Goal: Task Accomplishment & Management: Manage account settings

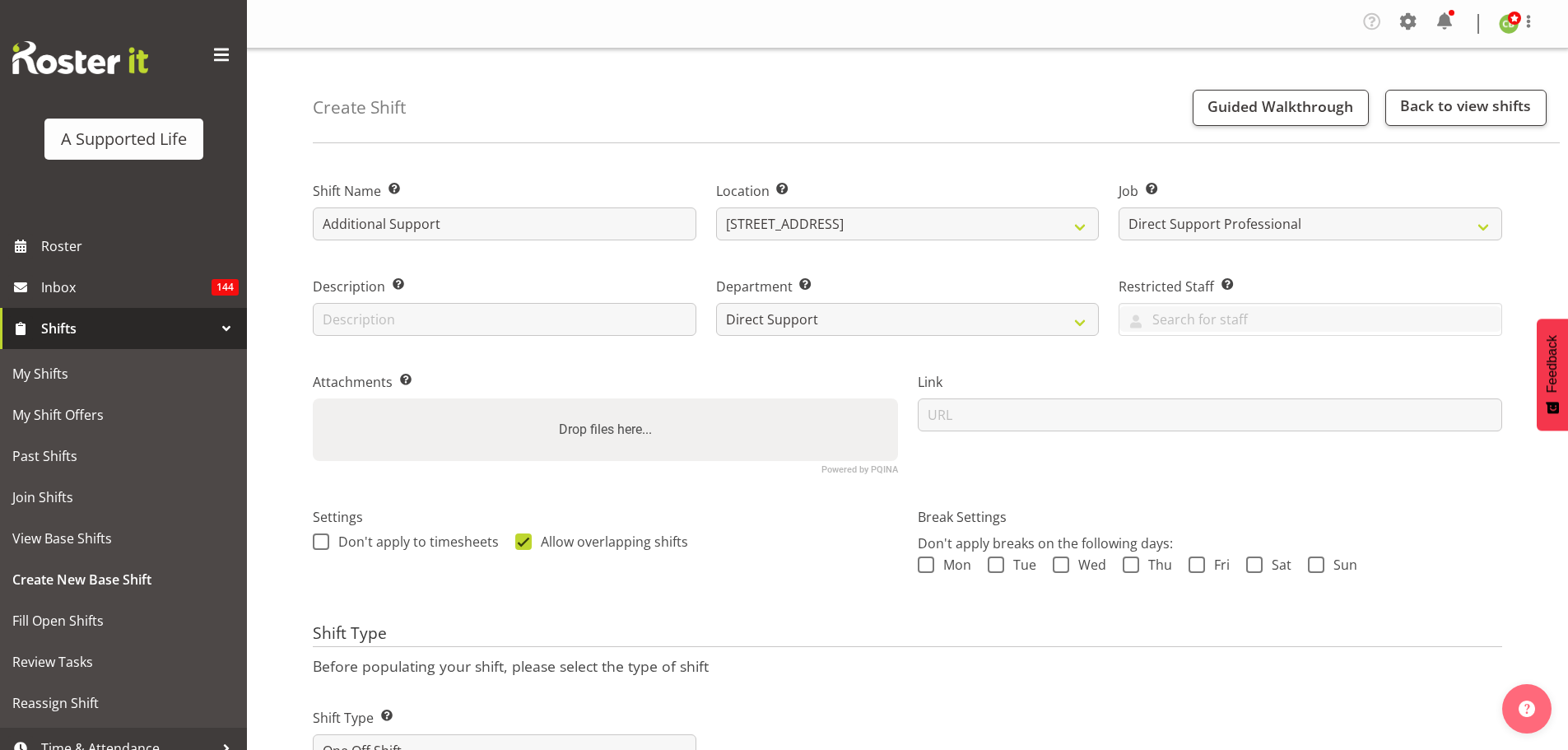
select select "914"
select select "4112"
click at [134, 249] on span "Roster" at bounding box center [139, 246] width 198 height 25
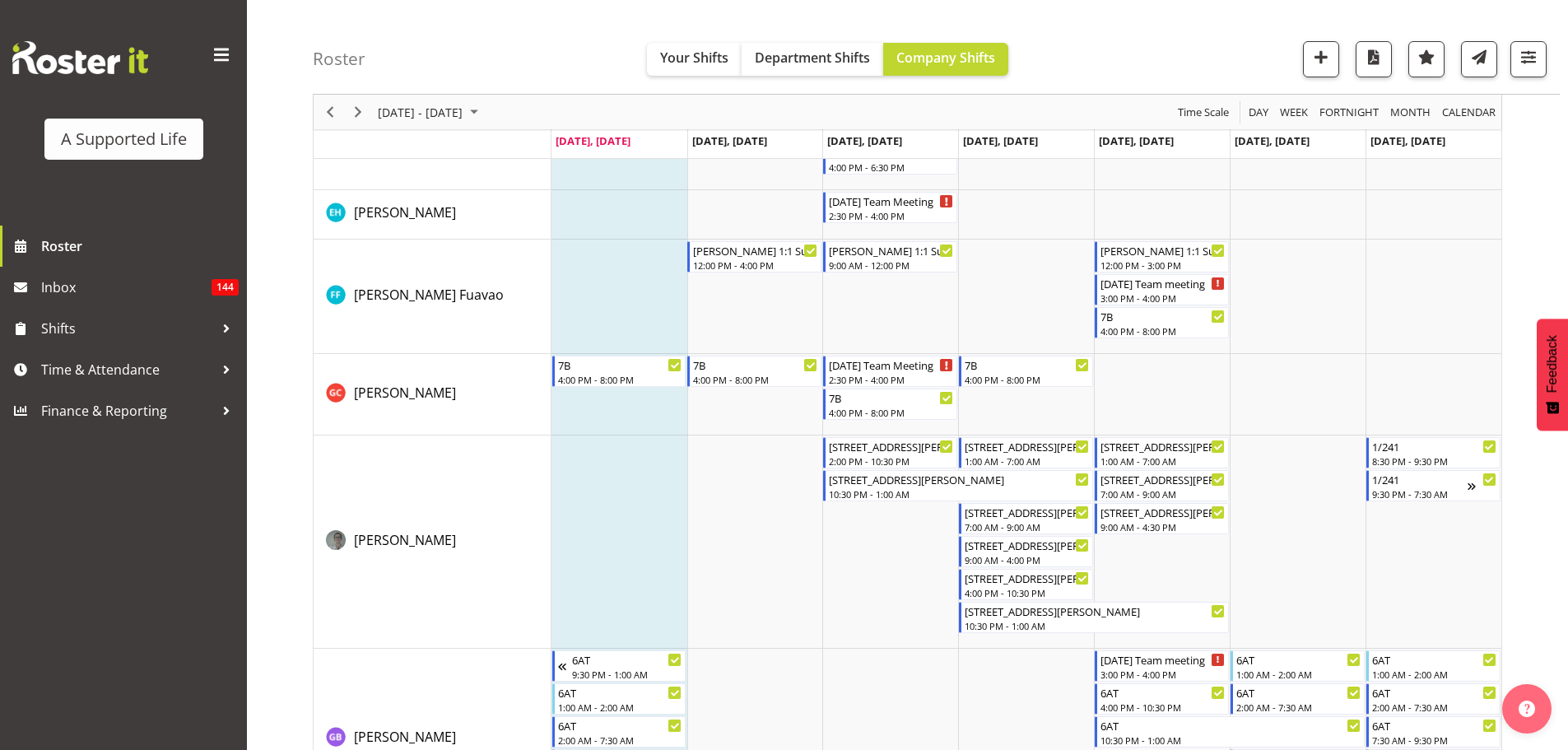
scroll to position [3210, 0]
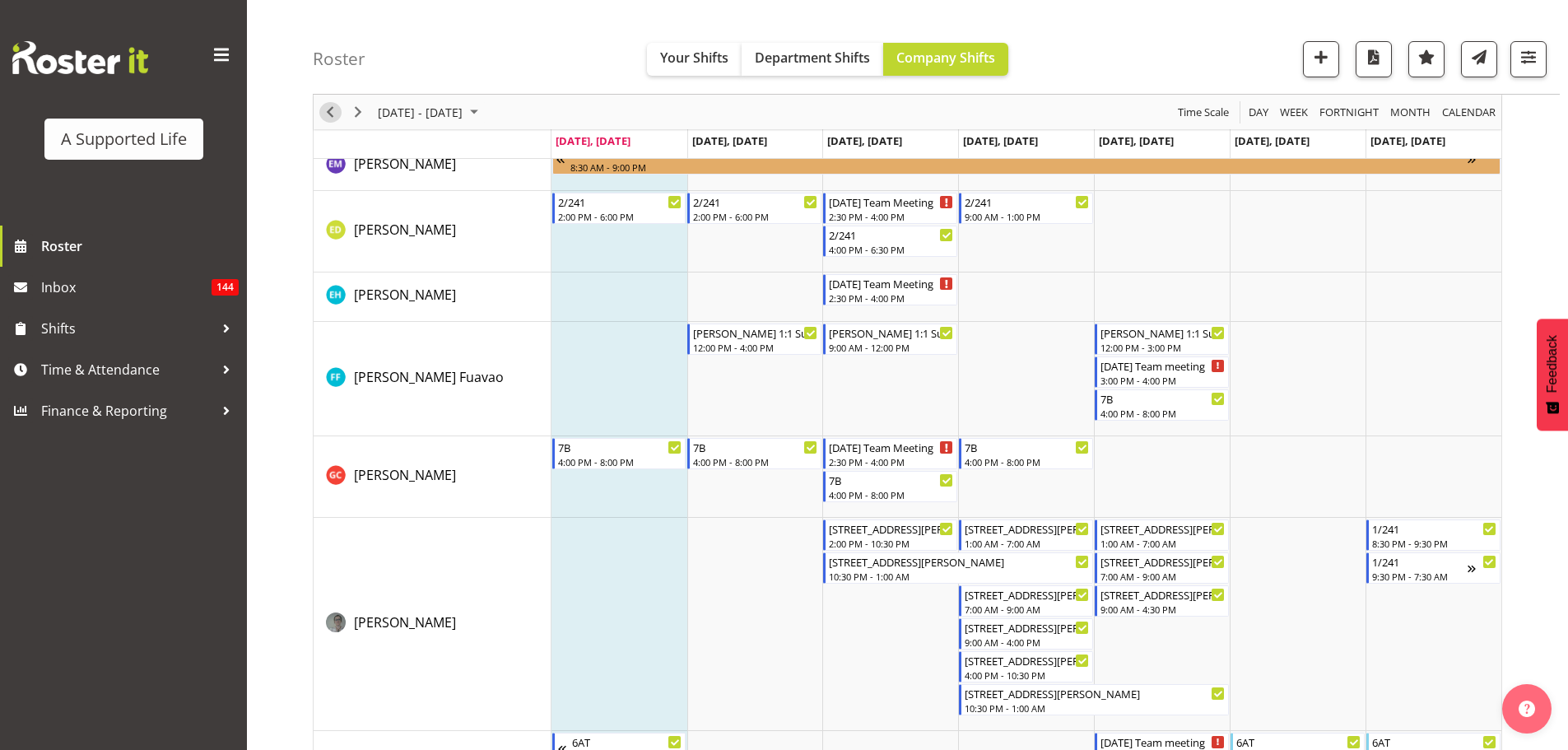
click at [339, 111] on span "Previous" at bounding box center [330, 112] width 20 height 21
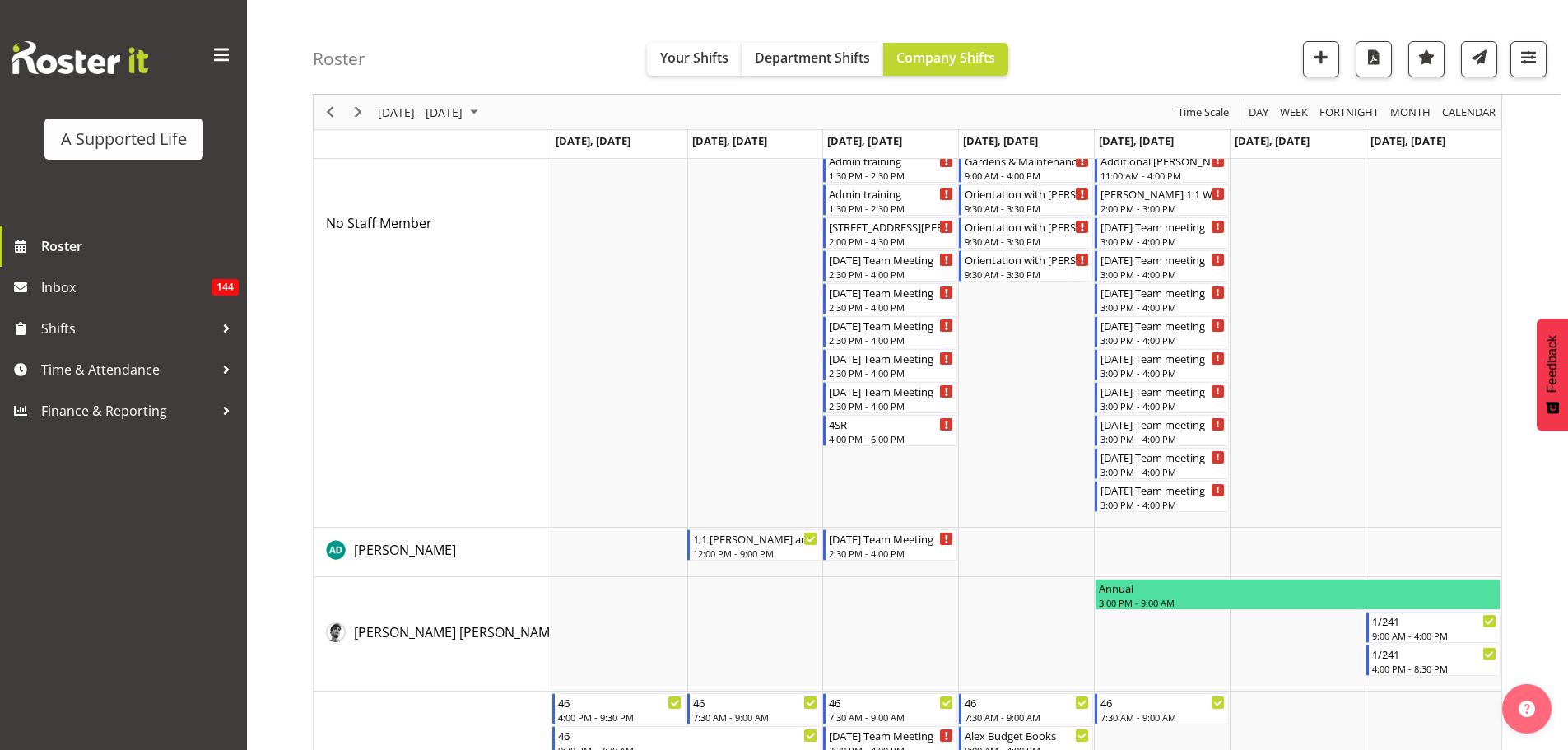
scroll to position [330, 0]
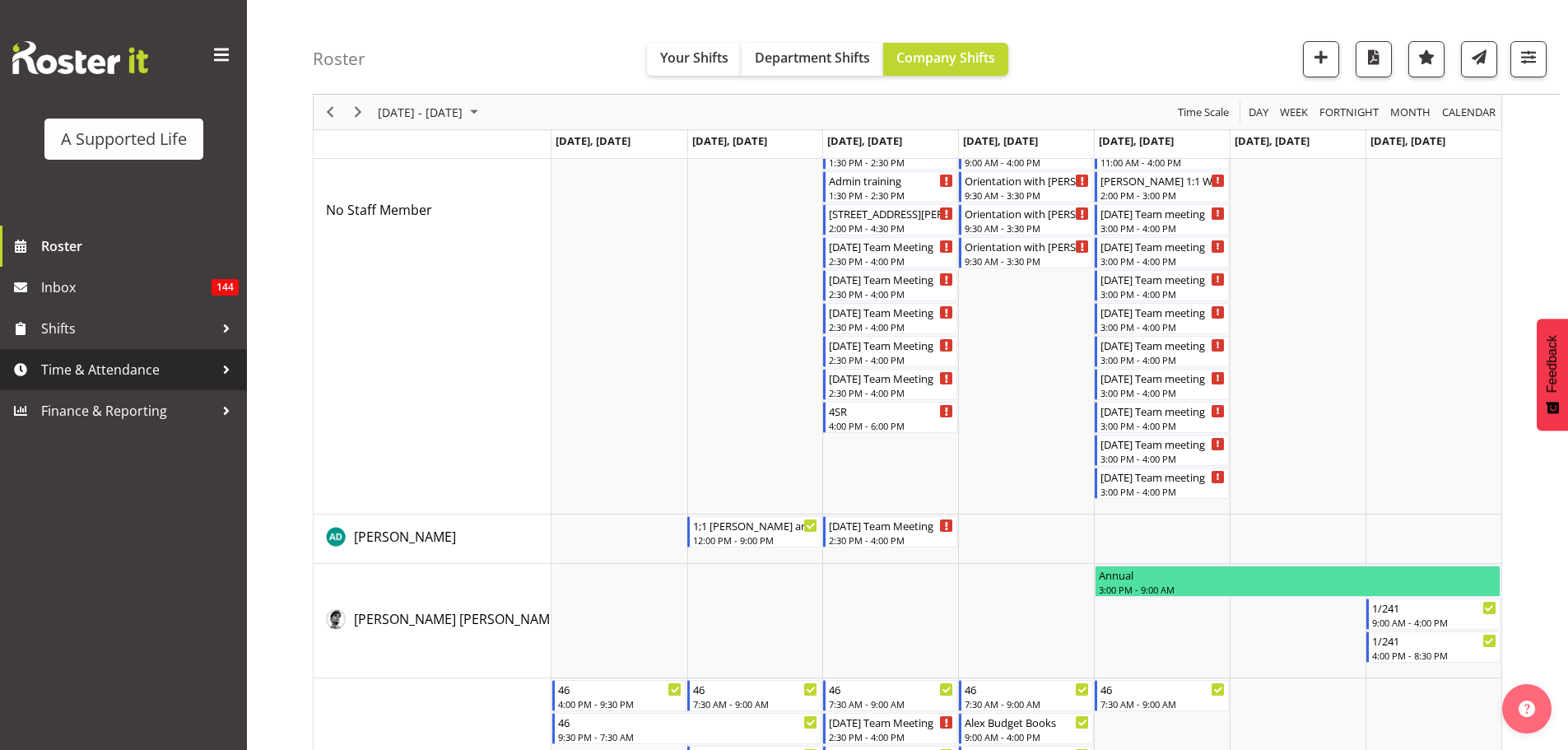
click at [138, 377] on span "Time & Attendance" at bounding box center [127, 370] width 173 height 25
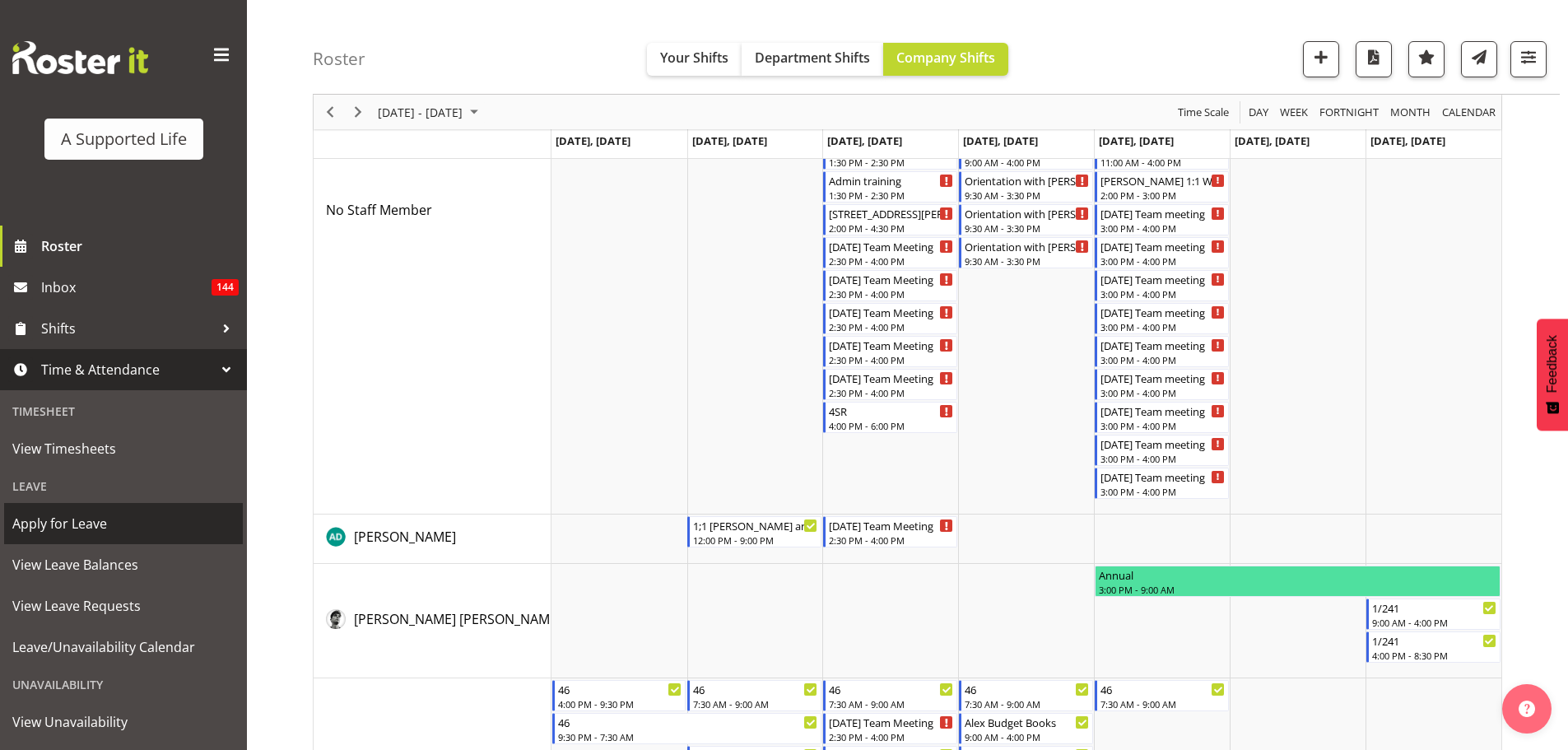
click at [120, 527] on span "Apply for Leave" at bounding box center [123, 524] width 222 height 25
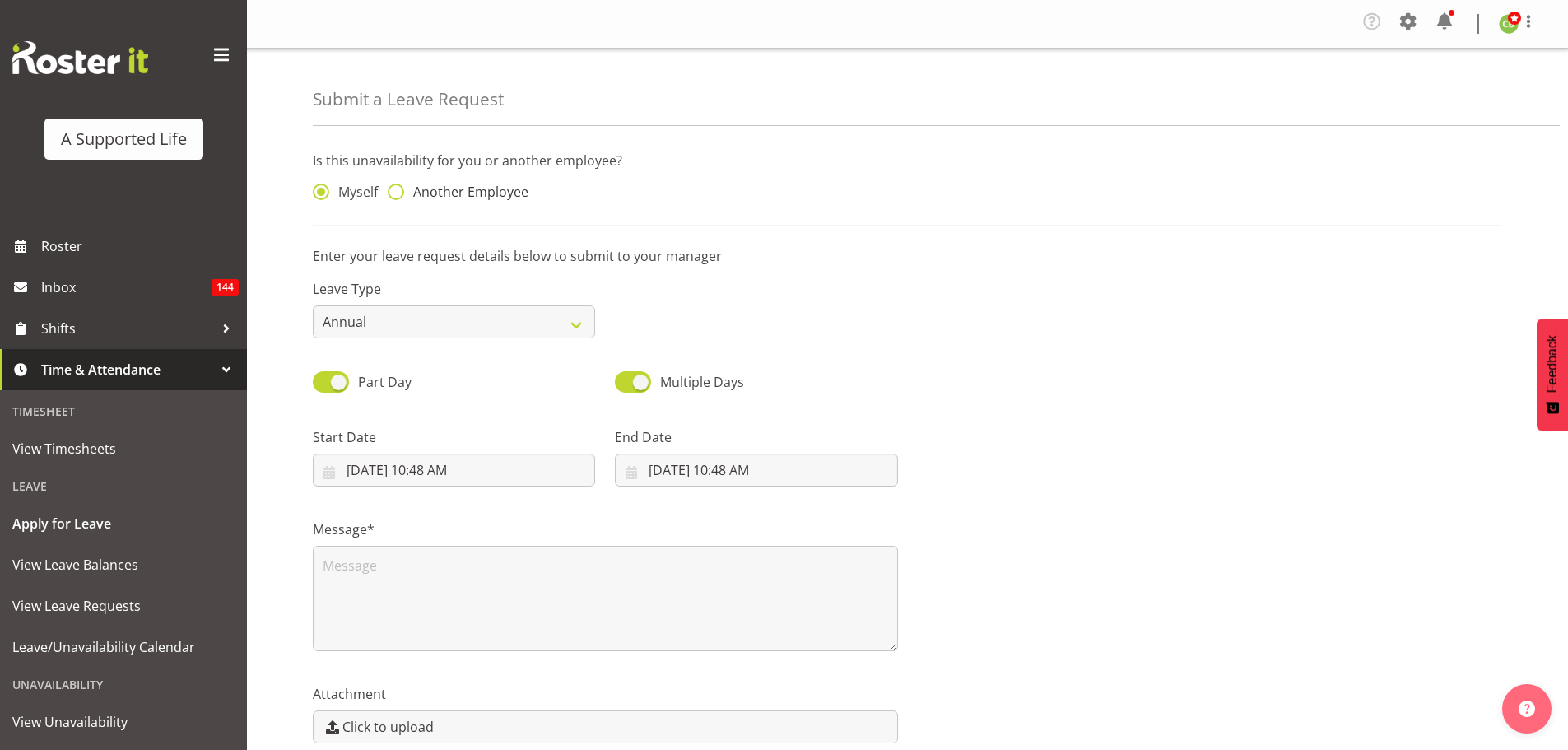
click at [401, 194] on span at bounding box center [396, 192] width 17 height 17
click at [399, 194] on input "Another Employee" at bounding box center [393, 192] width 11 height 11
radio input "true"
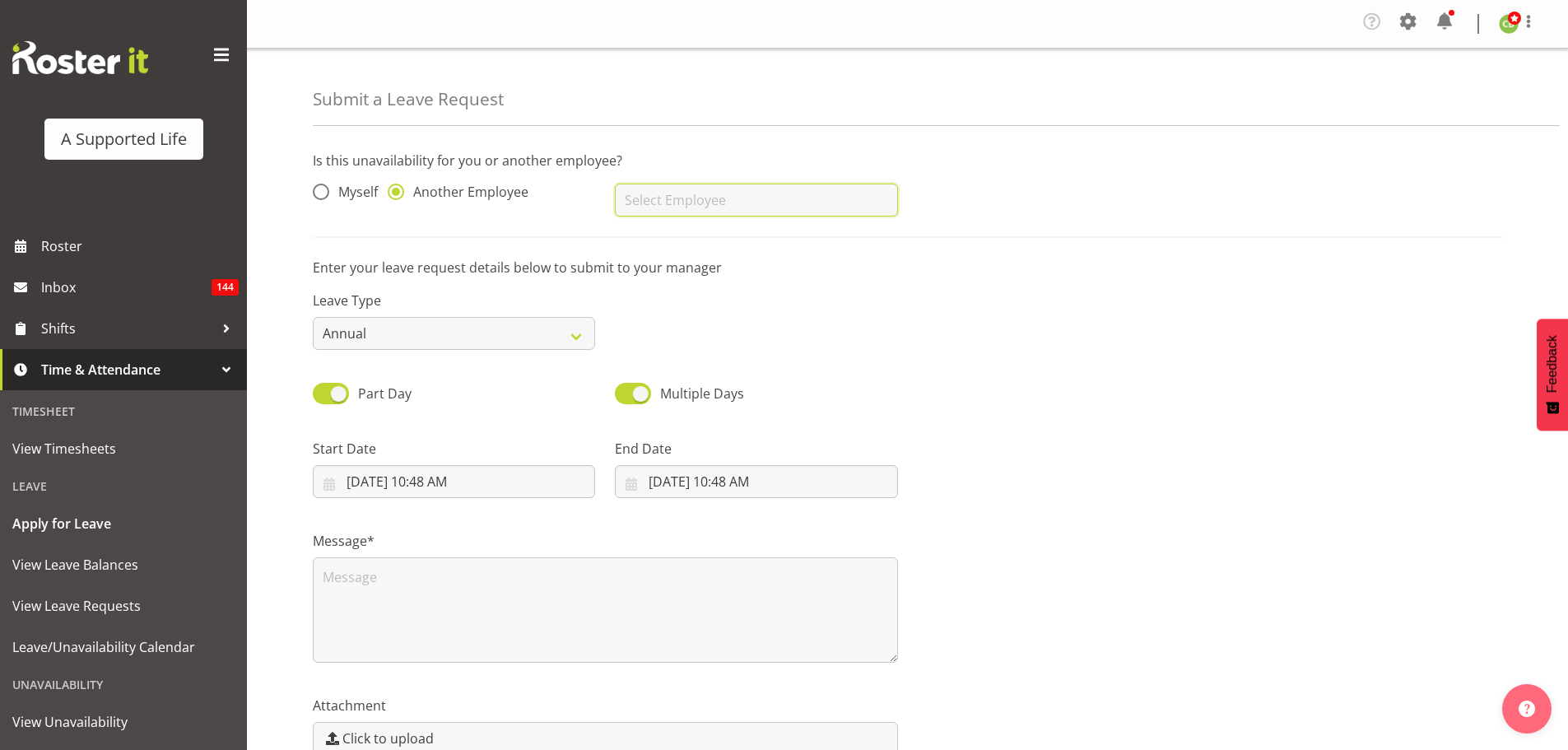
click at [696, 200] on input "text" at bounding box center [756, 199] width 282 height 33
click at [681, 236] on span "[PERSON_NAME]" at bounding box center [679, 241] width 102 height 18
type input "[PERSON_NAME]"
click at [491, 322] on select "Annual Sick Bereavement Domestic Violence Parental Jury Service Day In Lieu Oth…" at bounding box center [454, 333] width 282 height 33
select select "Sick"
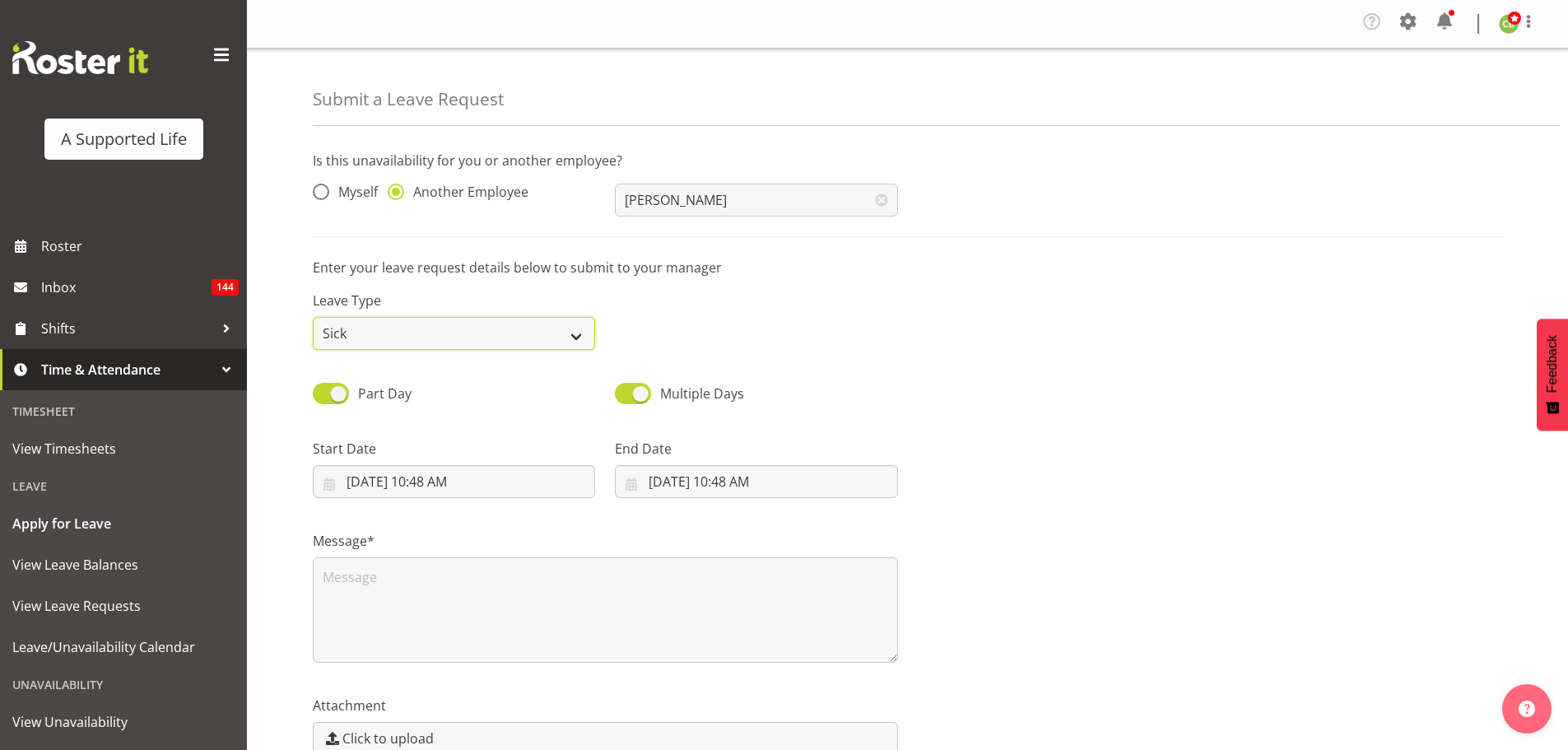
click at [313, 317] on select "Annual Sick Bereavement Domestic Violence Parental Jury Service Day In Lieu Oth…" at bounding box center [454, 333] width 282 height 33
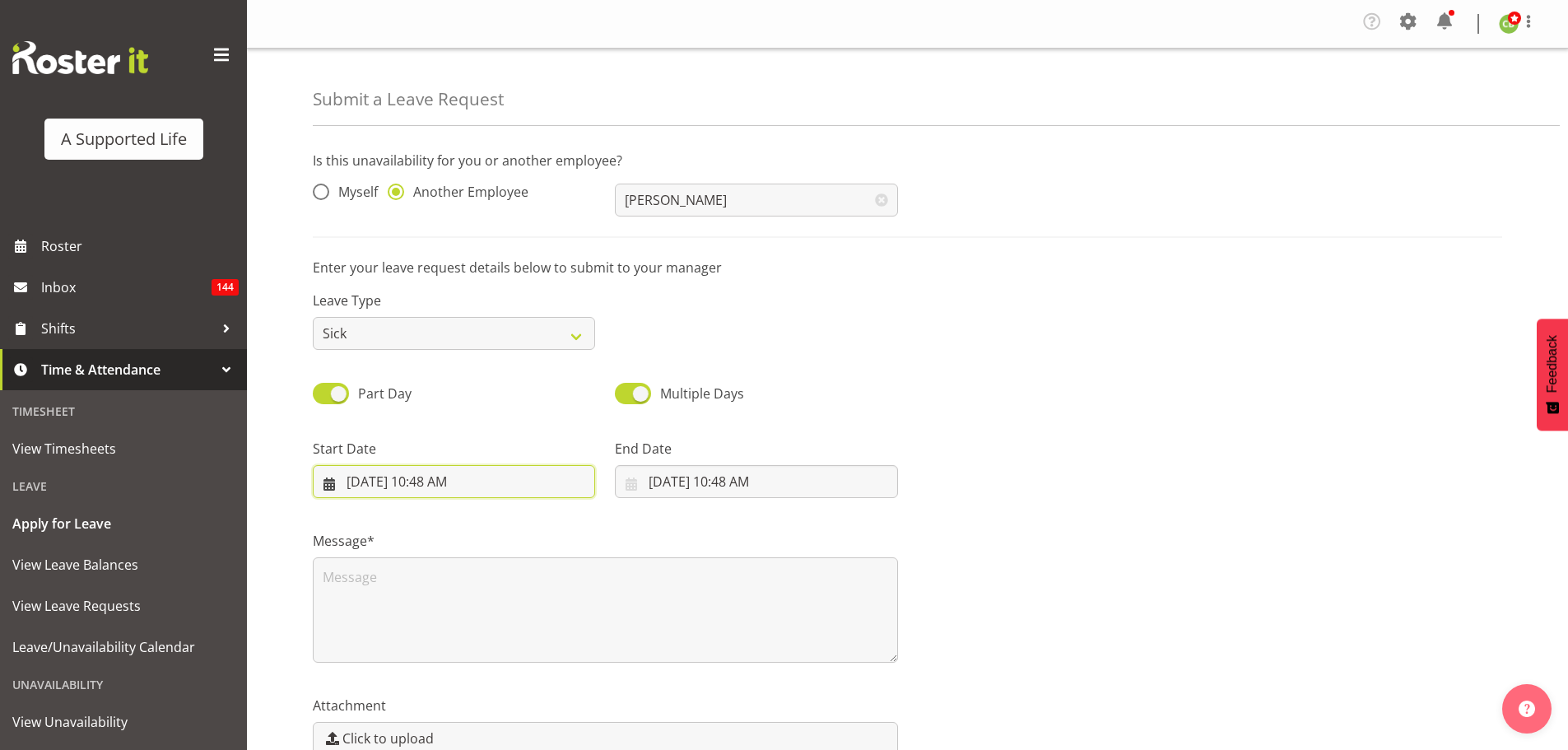
click at [450, 476] on input "9/8/2025, 10:48 AM" at bounding box center [454, 481] width 282 height 33
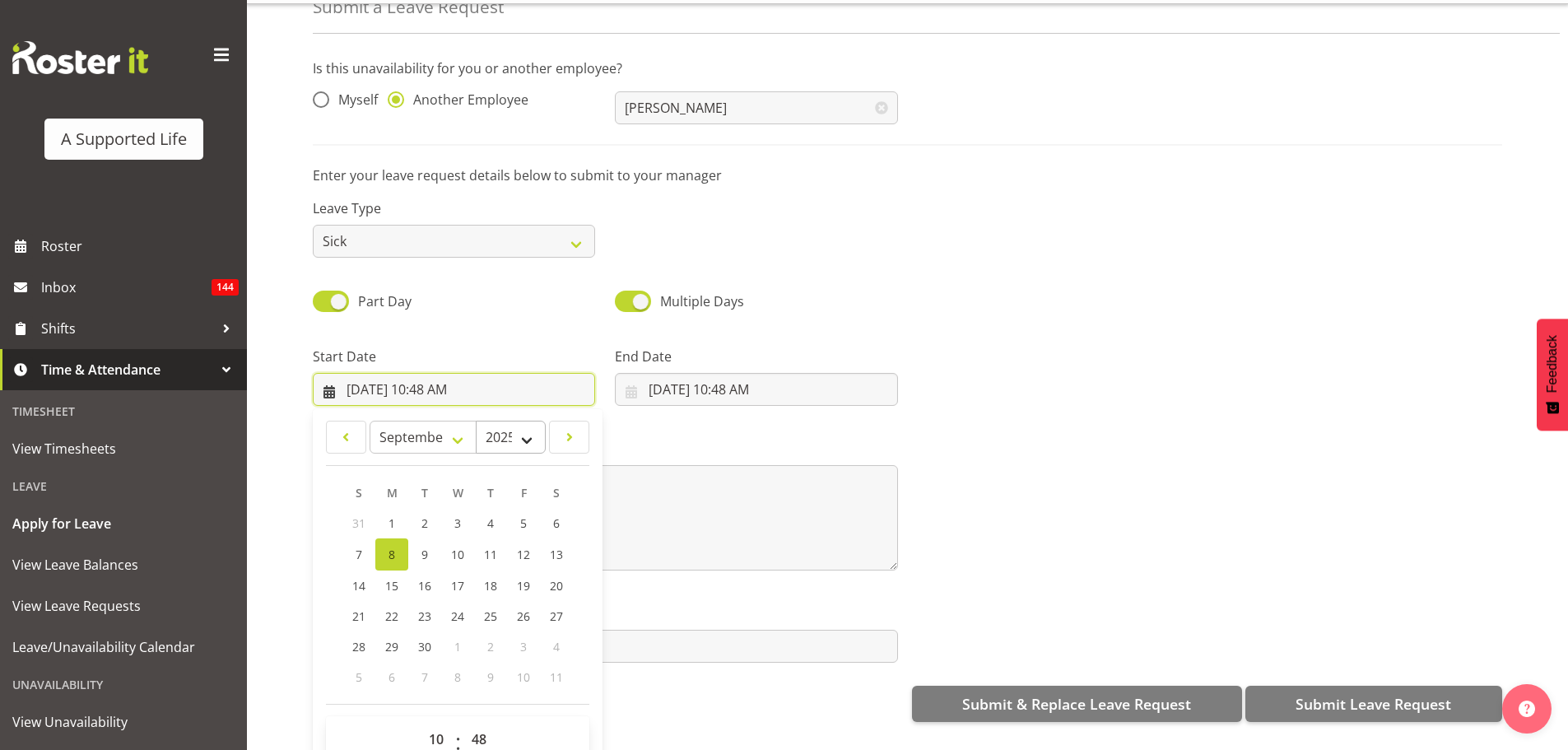
scroll to position [89, 0]
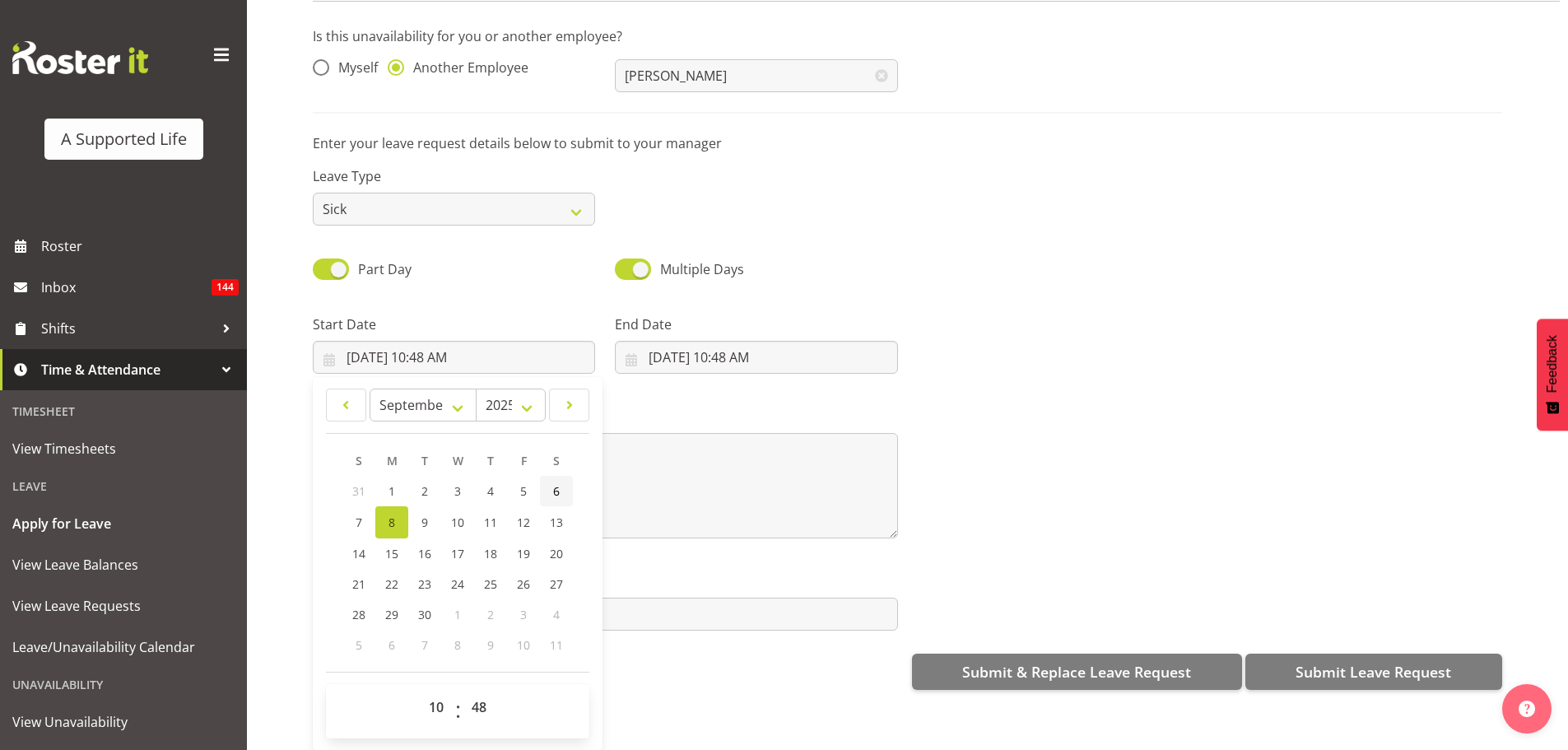
click at [560, 484] on span "6" at bounding box center [556, 491] width 7 height 16
type input "9/6/2025, 10:48 AM"
drag, startPoint x: 438, startPoint y: 702, endPoint x: 443, endPoint y: 682, distance: 20.6
click at [438, 702] on select "00 01 02 03 04 05 06 07 08 09 10 11 12 13 14 15 16 17 18 19 20 21 22 23" at bounding box center [438, 707] width 37 height 33
select select "16"
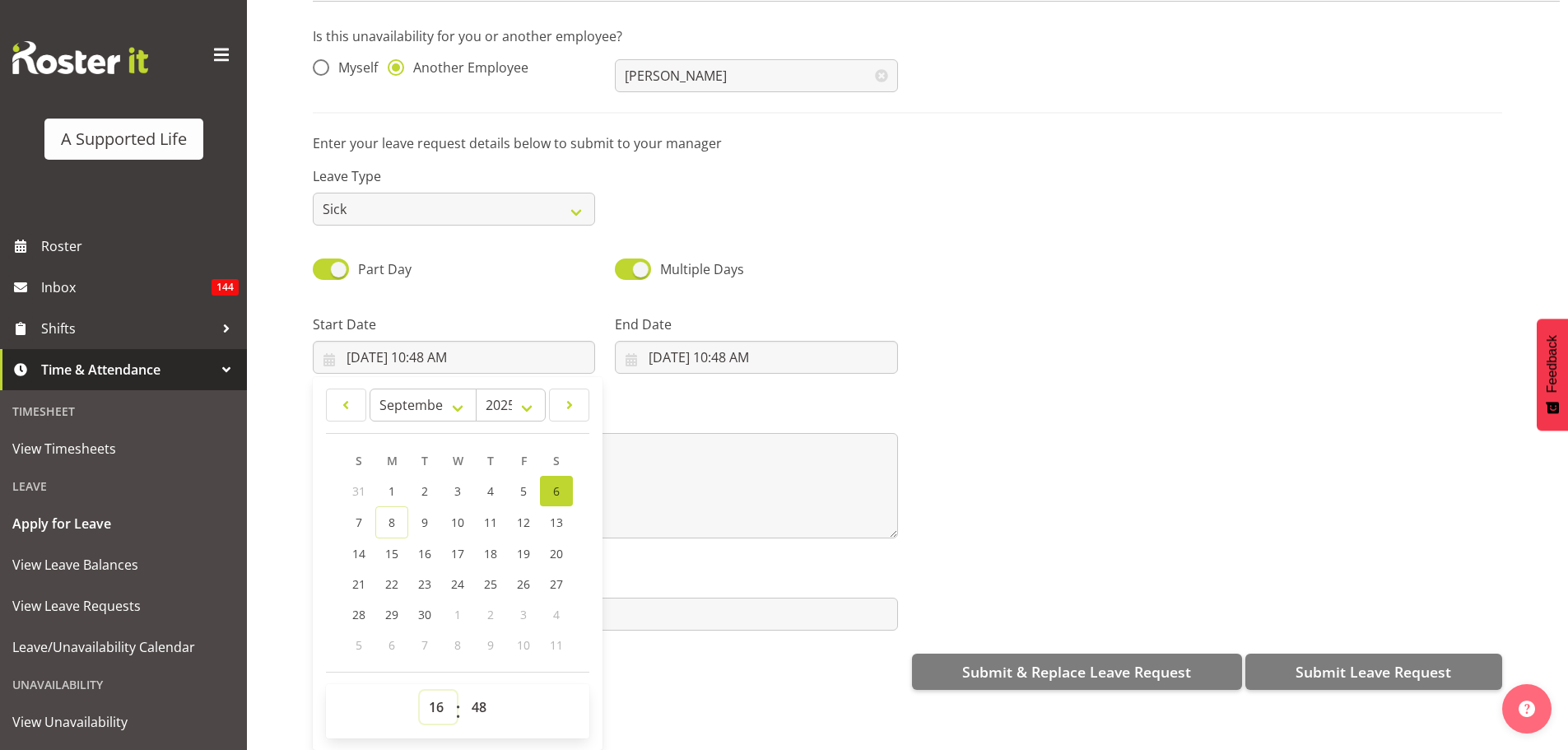
click at [420, 691] on select "00 01 02 03 04 05 06 07 08 09 10 11 12 13 14 15 16 17 18 19 20 21 22 23" at bounding box center [438, 707] width 37 height 33
type input "9/6/2025, 4:48 PM"
click at [480, 691] on select "00 01 02 03 04 05 06 07 08 09 10 11 12 13 14 15 16 17 18 19 20 21 22 23 24 25 2…" at bounding box center [480, 707] width 37 height 33
select select "0"
click at [462, 691] on select "00 01 02 03 04 05 06 07 08 09 10 11 12 13 14 15 16 17 18 19 20 21 22 23 24 25 2…" at bounding box center [480, 707] width 37 height 33
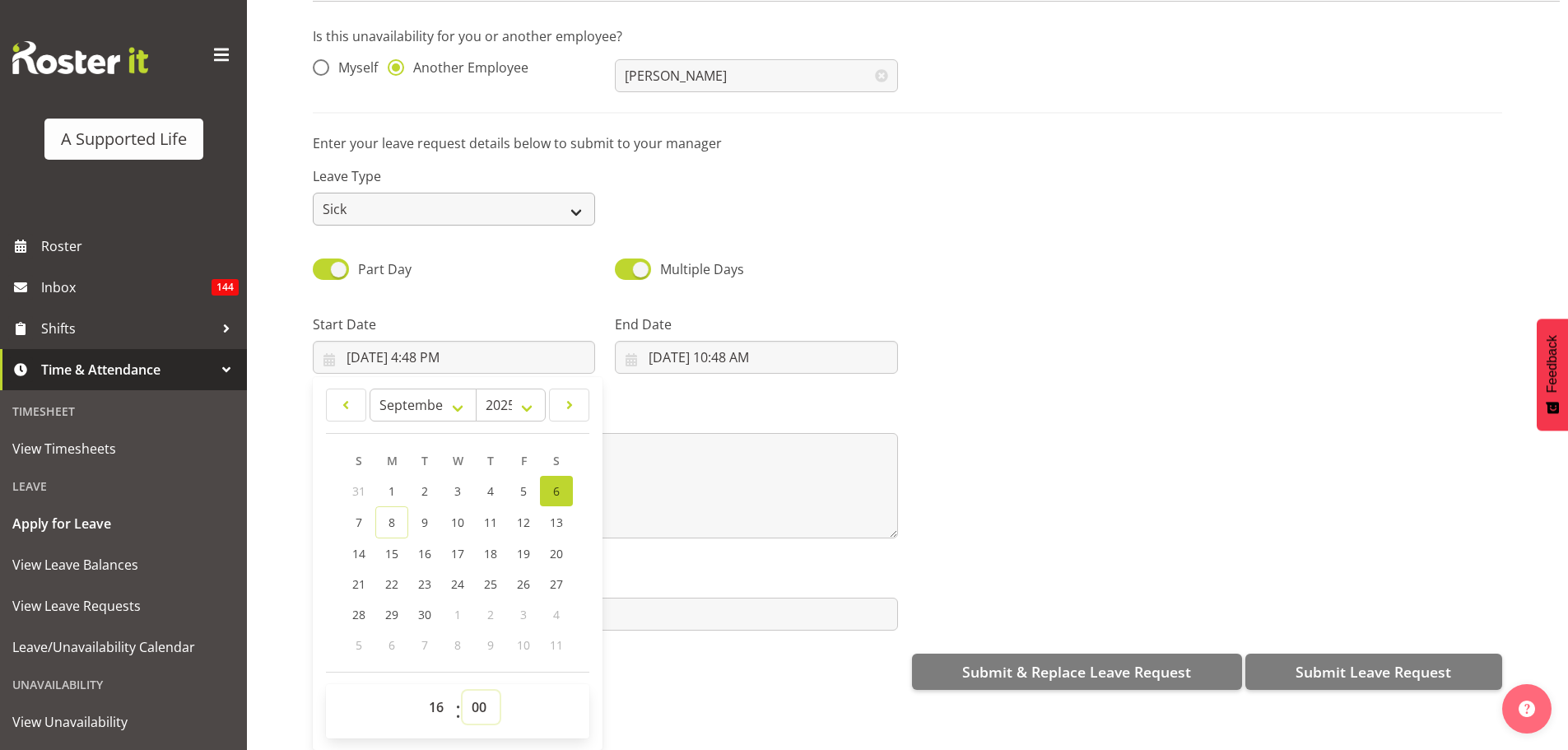
type input "9/6/2025, 4:00 PM"
click at [756, 438] on textarea at bounding box center [605, 486] width 585 height 105
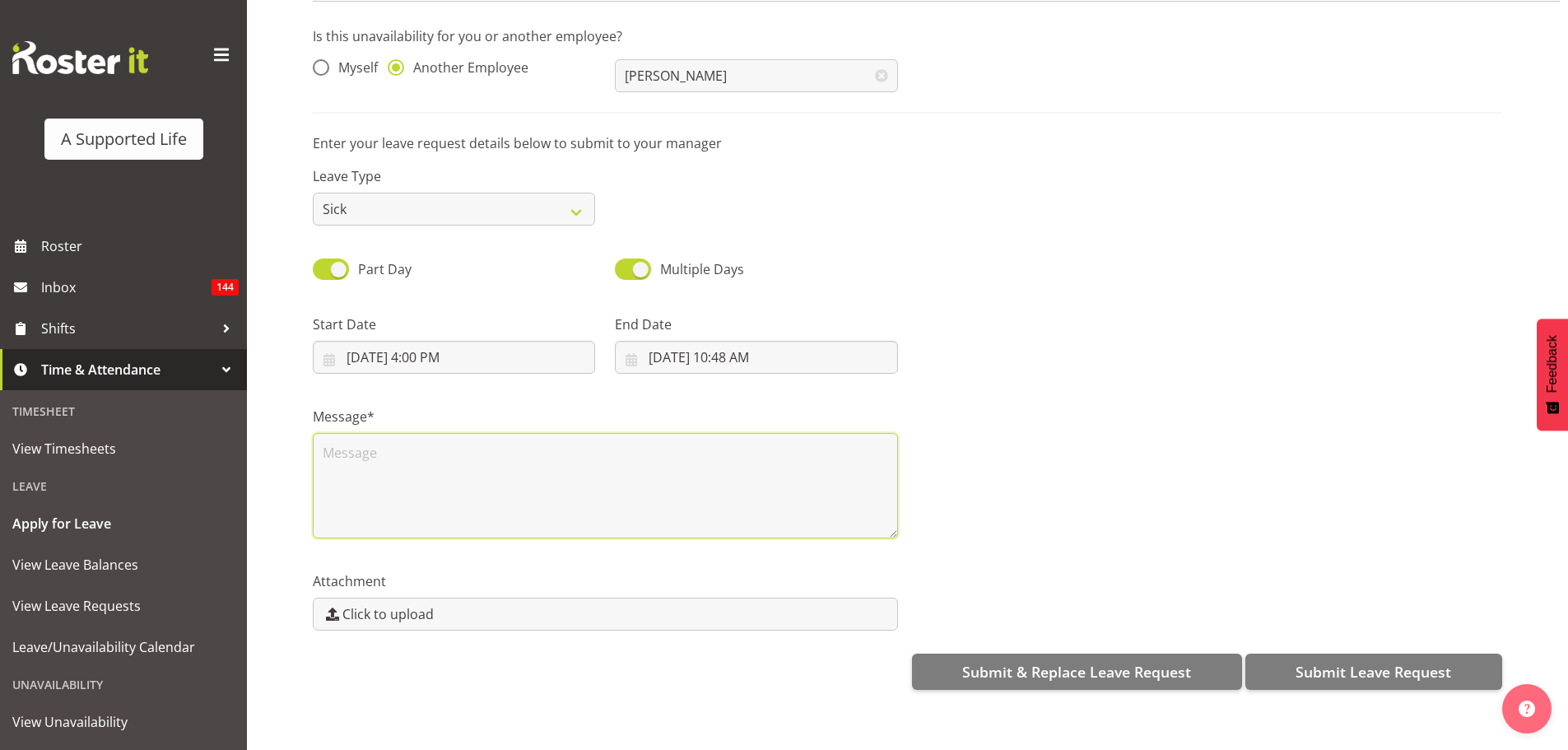
scroll to position [0, 0]
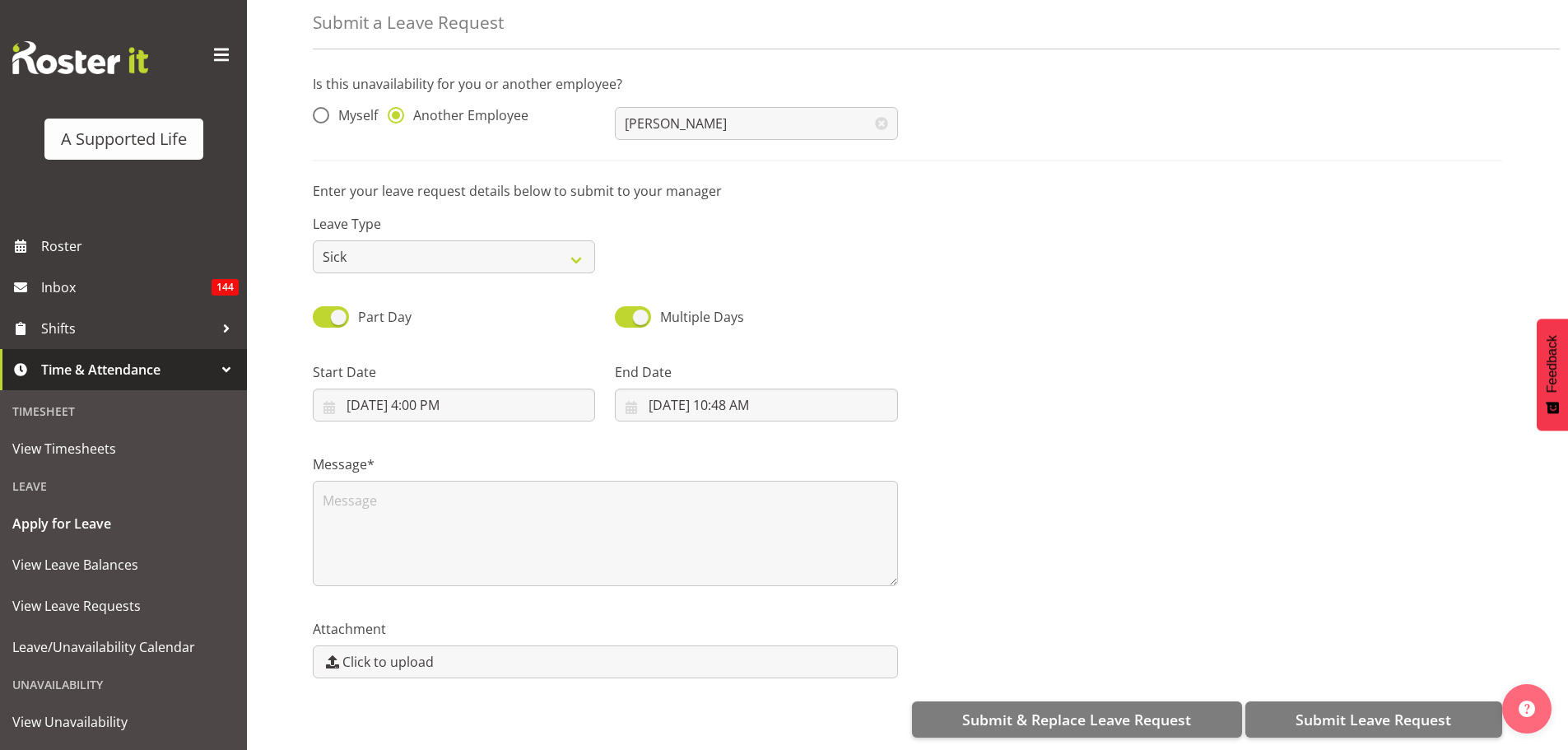
click at [731, 362] on label "End Date" at bounding box center [756, 372] width 282 height 20
click at [721, 389] on input "9/8/2025, 10:48 AM" at bounding box center [756, 405] width 282 height 33
click at [658, 562] on span "7" at bounding box center [661, 570] width 7 height 16
type input "9/7/2025, 10:48 AM"
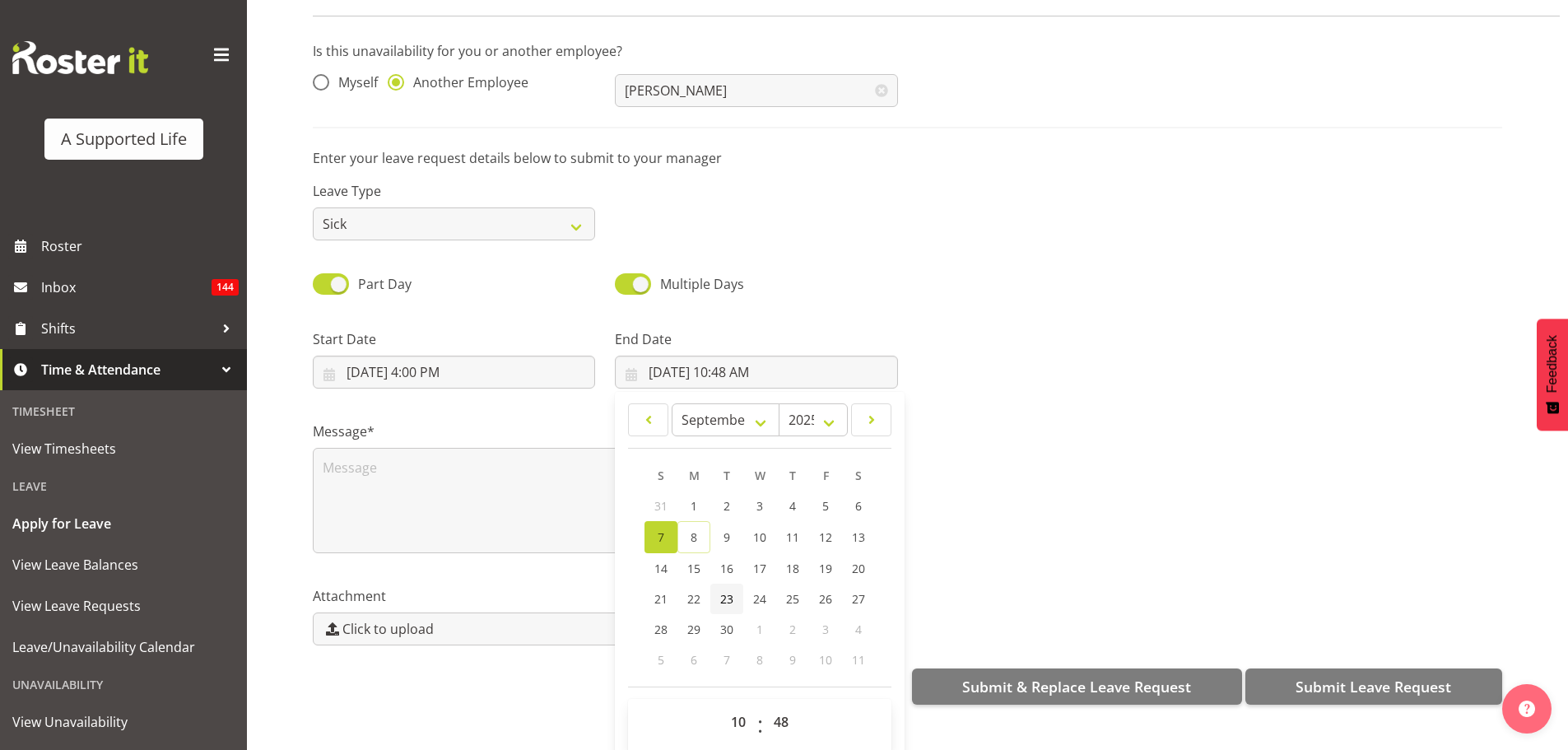
scroll to position [48, 0]
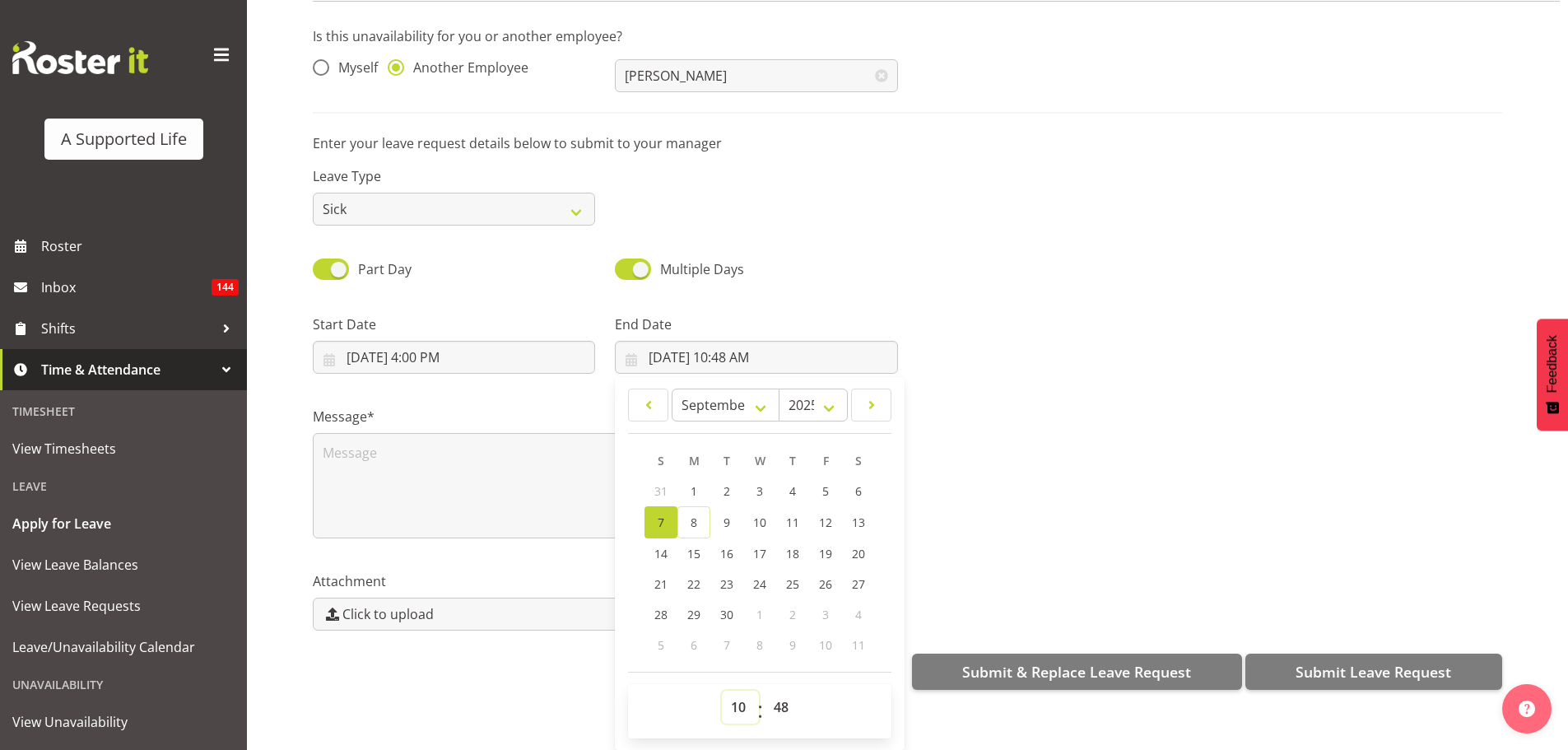
click at [736, 691] on select "00 01 02 03 04 05 06 07 08 09 10 11 12 13 14 15 16 17 18 19 20 21 22 23" at bounding box center [740, 707] width 37 height 33
select select "9"
click at [721, 691] on select "00 01 02 03 04 05 06 07 08 09 10 11 12 13 14 15 16 17 18 19 20 21 22 23" at bounding box center [740, 707] width 37 height 33
type input "9/7/2025, 9:48 AM"
click at [785, 693] on select "00 01 02 03 04 05 06 07 08 09 10 11 12 13 14 15 16 17 18 19 20 21 22 23 24 25 2…" at bounding box center [783, 707] width 37 height 33
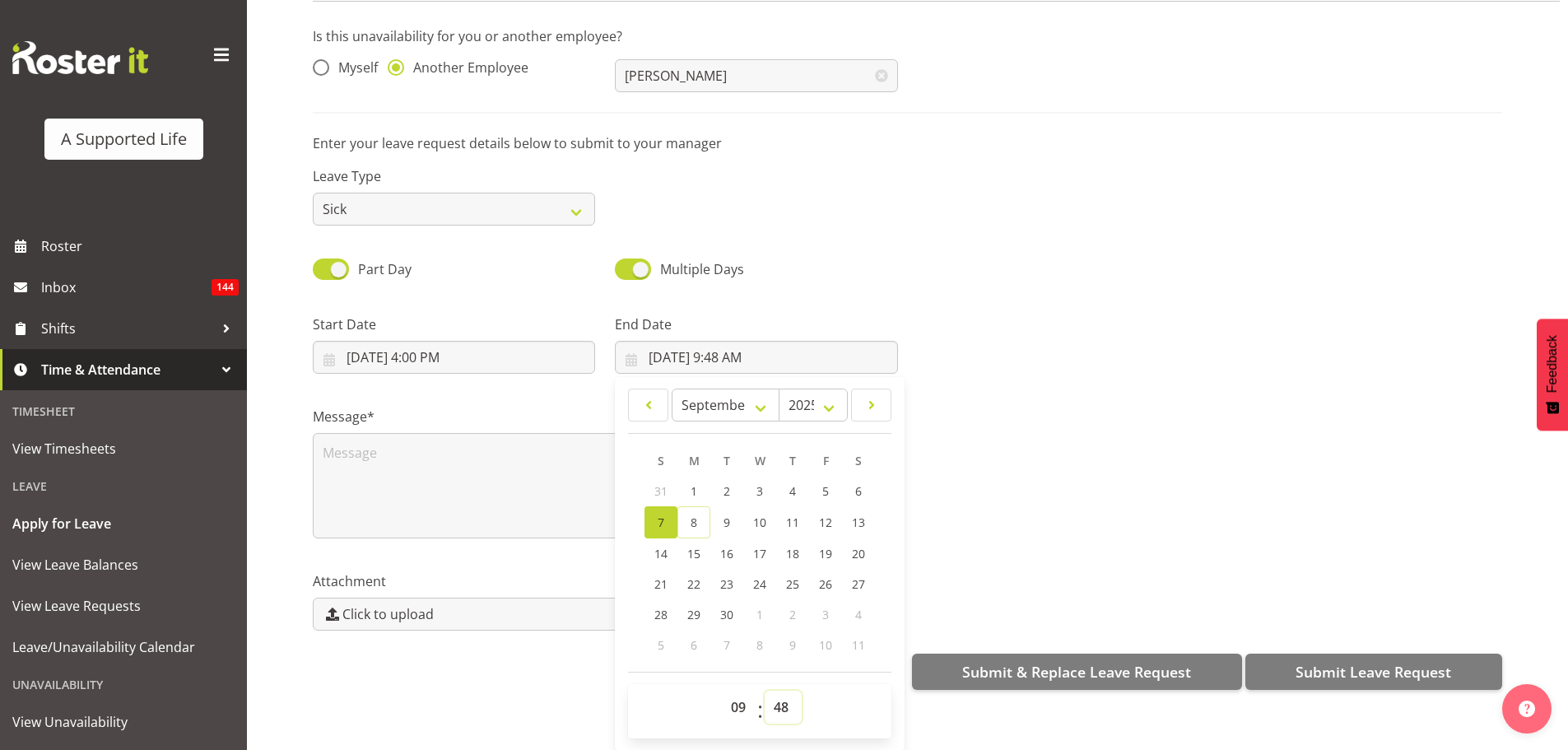
select select "0"
click at [765, 691] on select "00 01 02 03 04 05 06 07 08 09 10 11 12 13 14 15 16 17 18 19 20 21 22 23 24 25 2…" at bounding box center [783, 707] width 37 height 33
type input "9/7/2025, 9:00 AM"
click at [357, 481] on textarea at bounding box center [605, 486] width 585 height 105
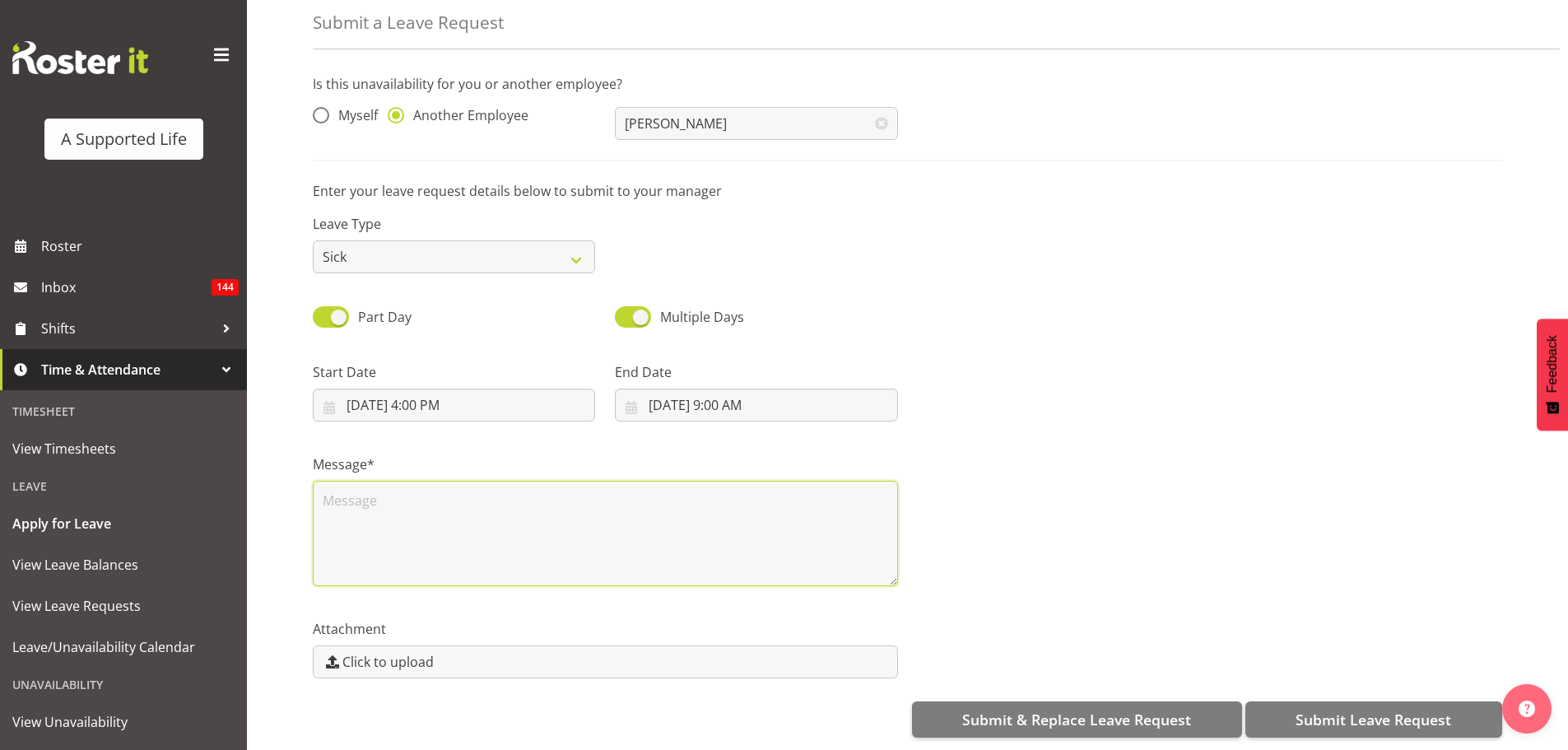
scroll to position [0, 0]
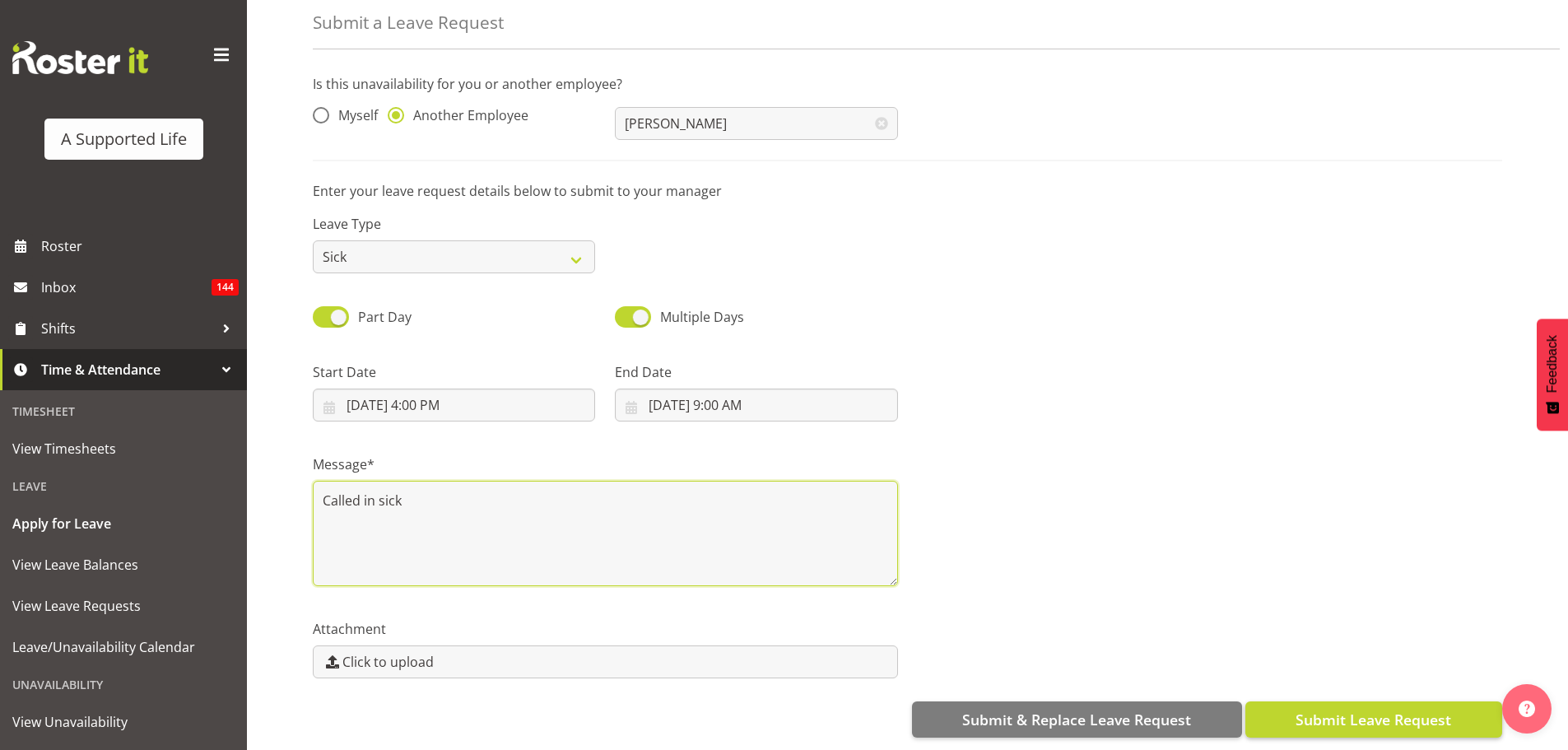
type textarea "Called in sick"
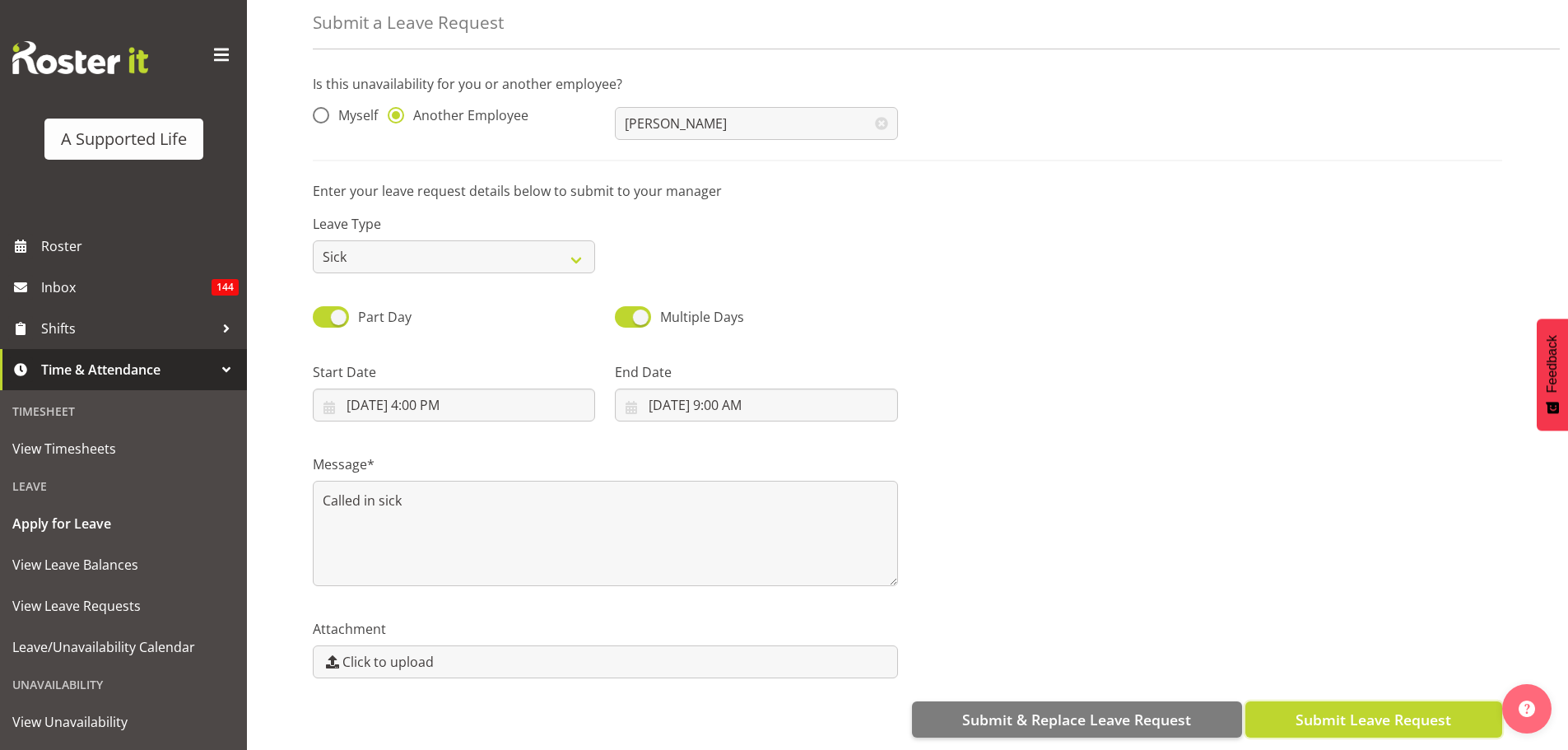
click at [1395, 708] on span "Submit Leave Request" at bounding box center [1373, 719] width 155 height 22
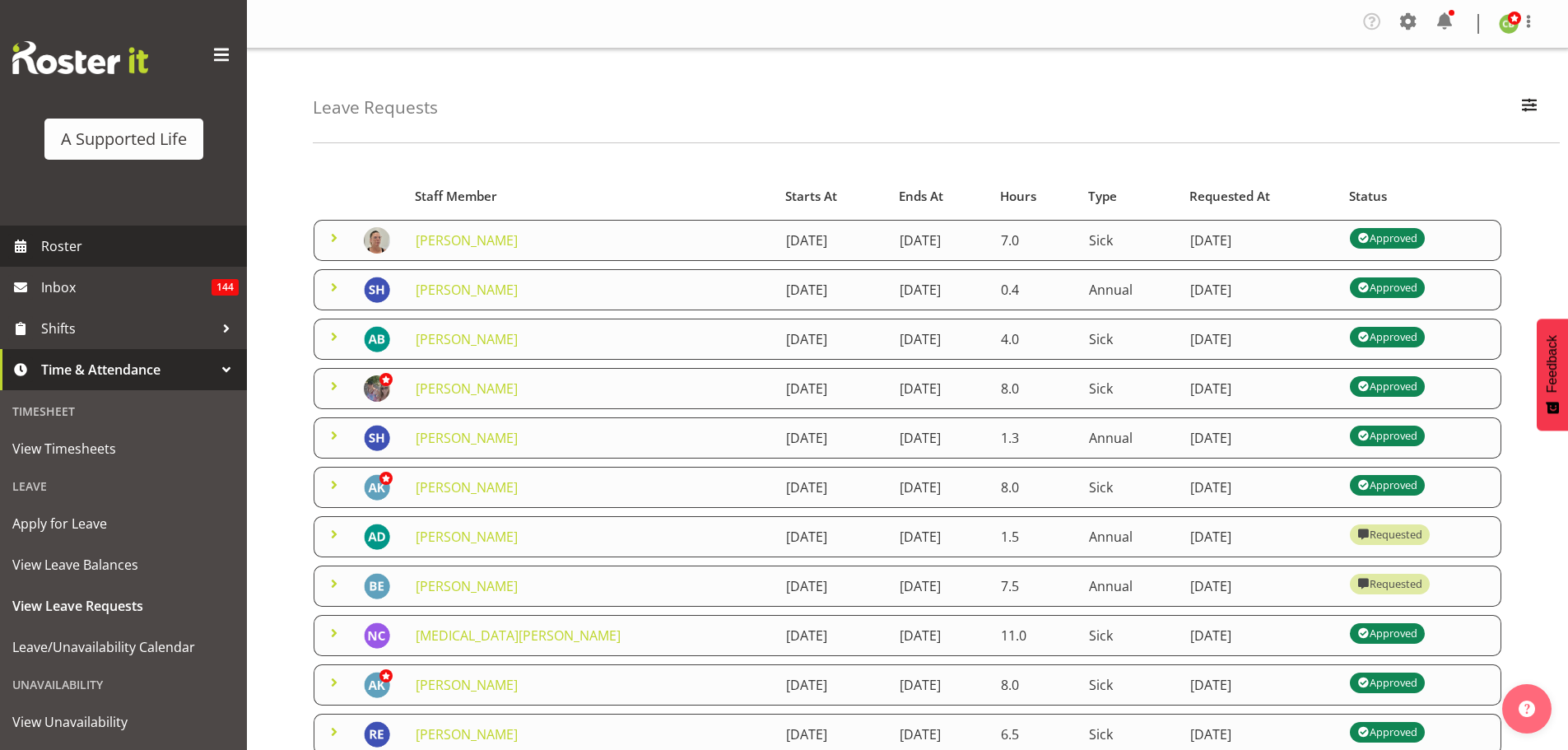
click at [98, 256] on span "Roster" at bounding box center [139, 246] width 198 height 25
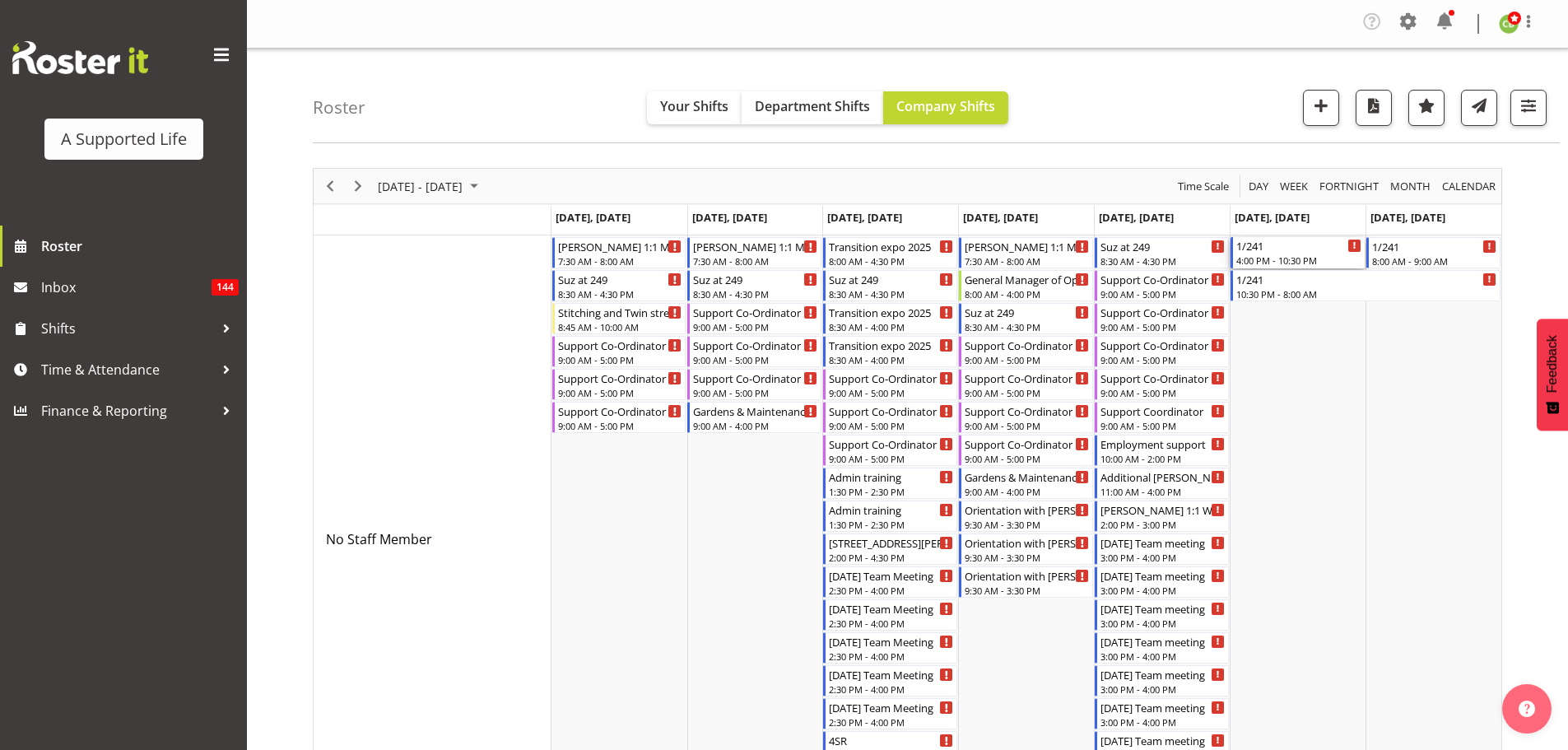
click at [1284, 259] on div "4:00 PM - 10:30 PM" at bounding box center [1299, 260] width 125 height 13
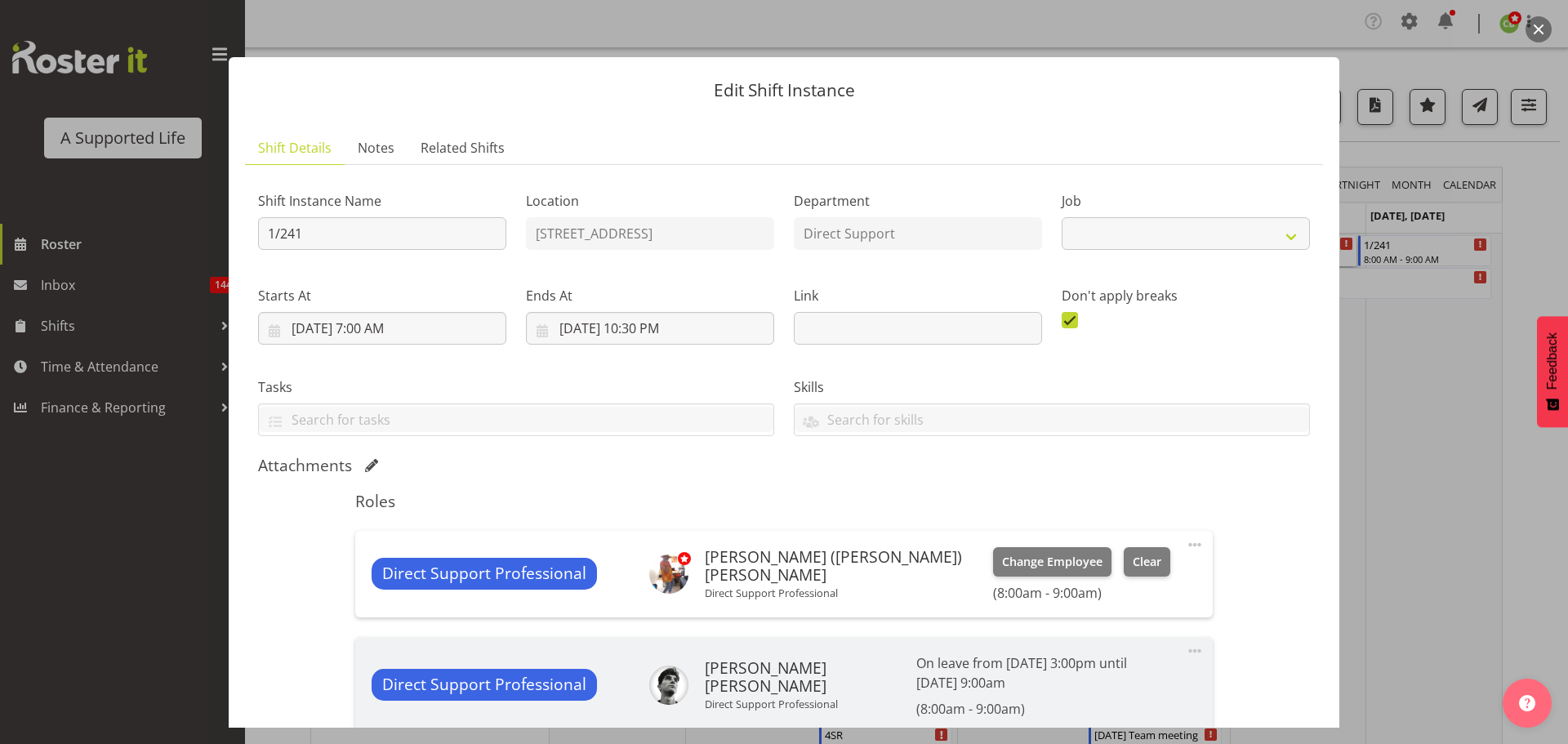
select select "4112"
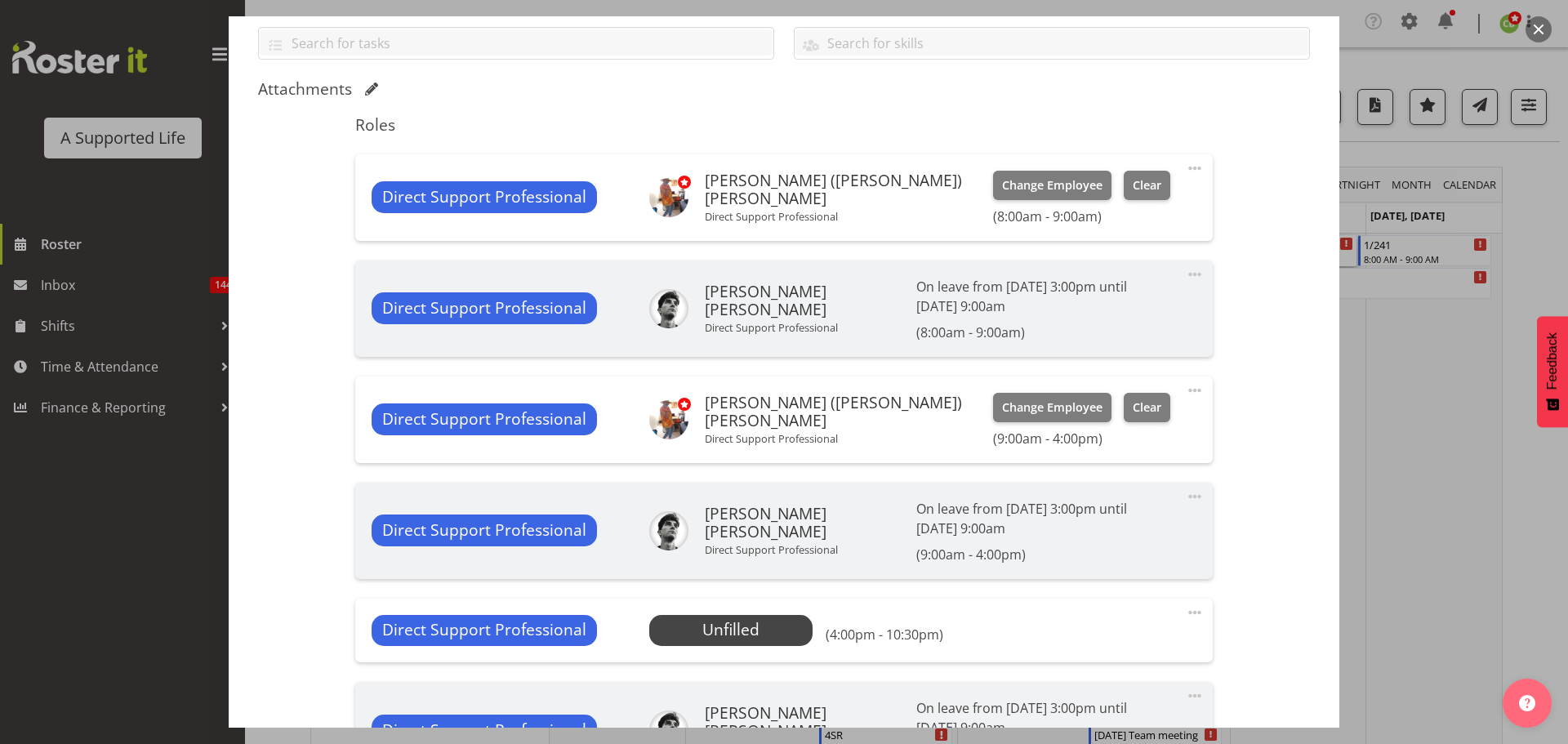
scroll to position [408, 0]
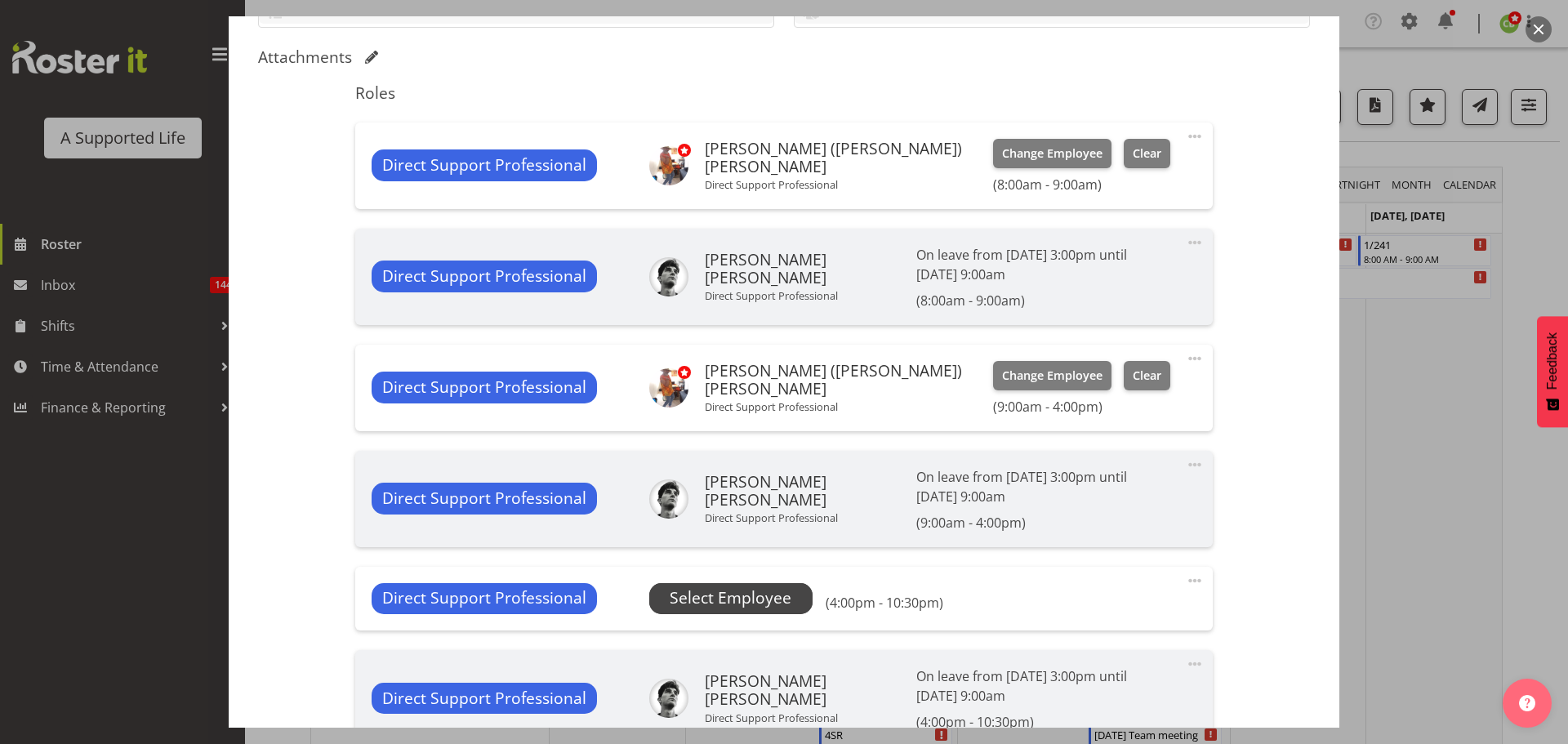
click at [749, 602] on span "Select Employee" at bounding box center [730, 598] width 122 height 24
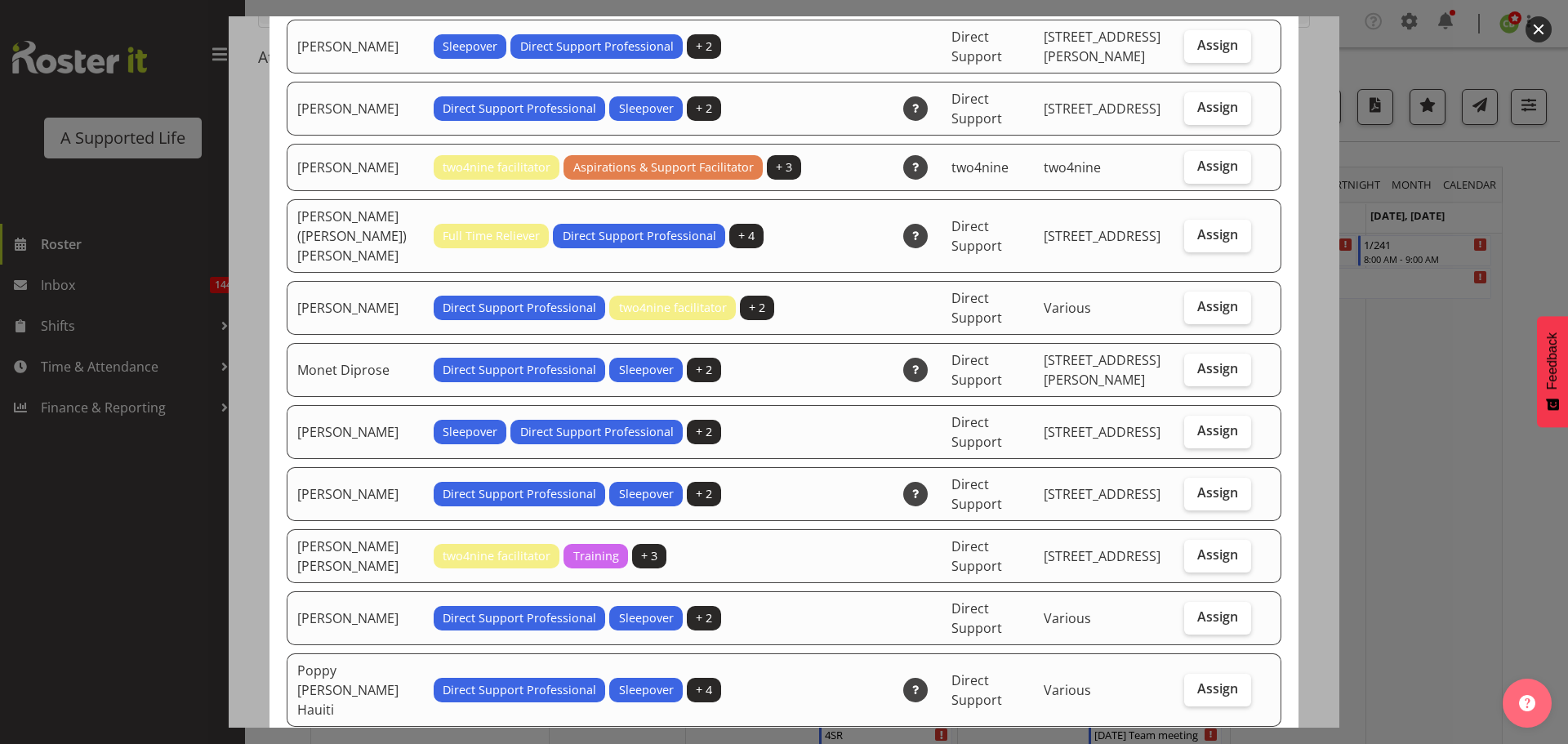
scroll to position [3185, 0]
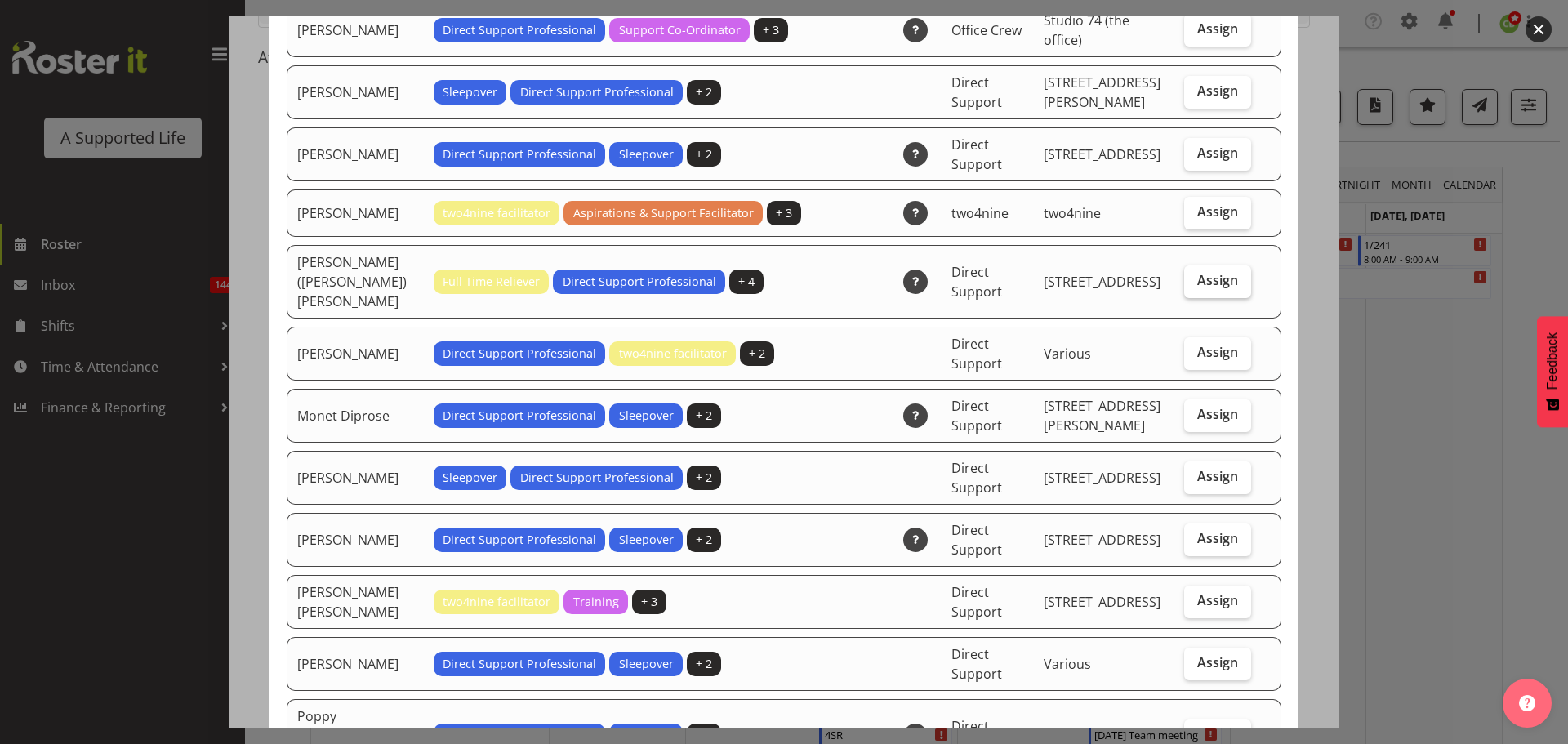
click at [1197, 272] on span "Assign" at bounding box center [1217, 281] width 41 height 17
click at [1187, 275] on input "Assign" at bounding box center [1190, 280] width 11 height 11
checkbox input "true"
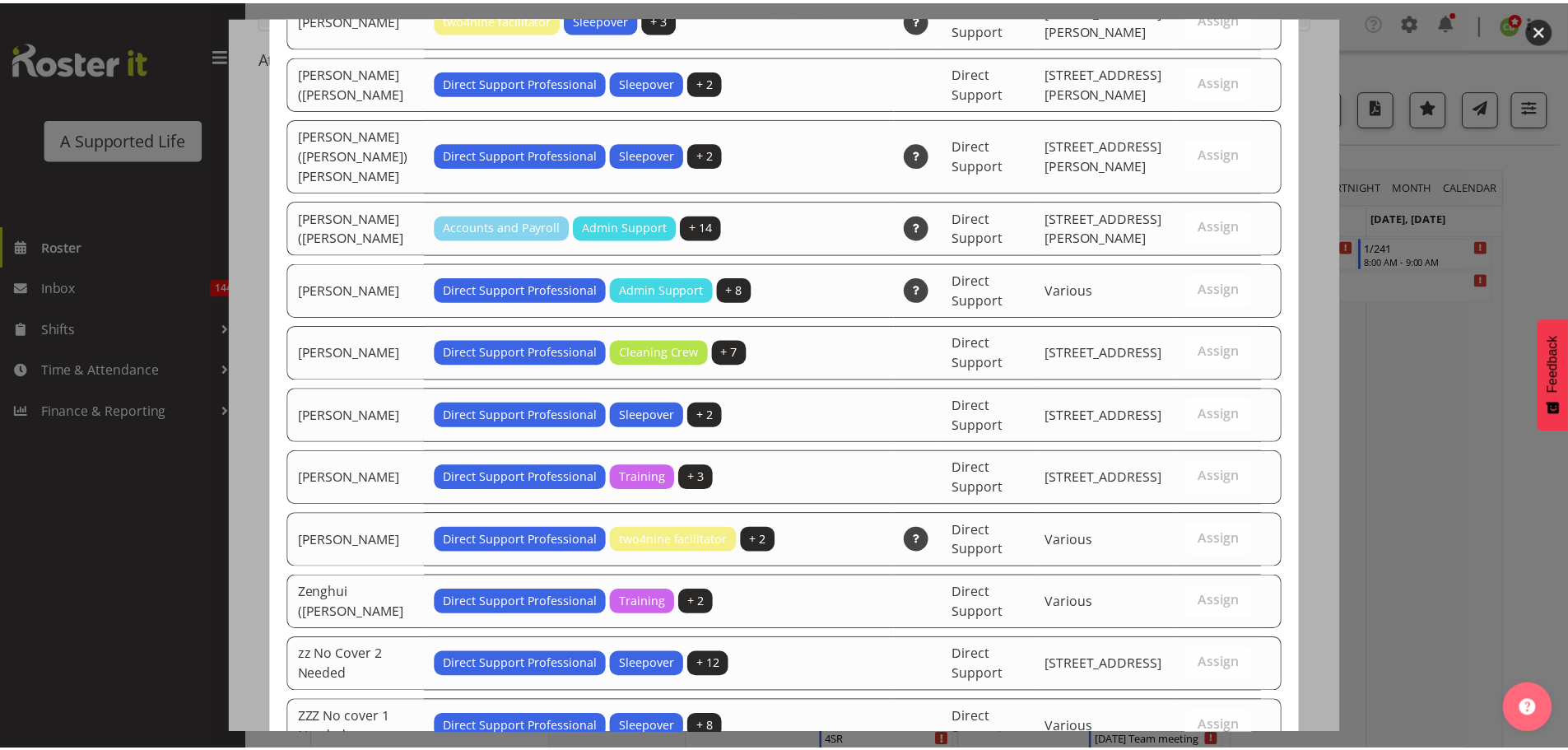
scroll to position [4731, 0]
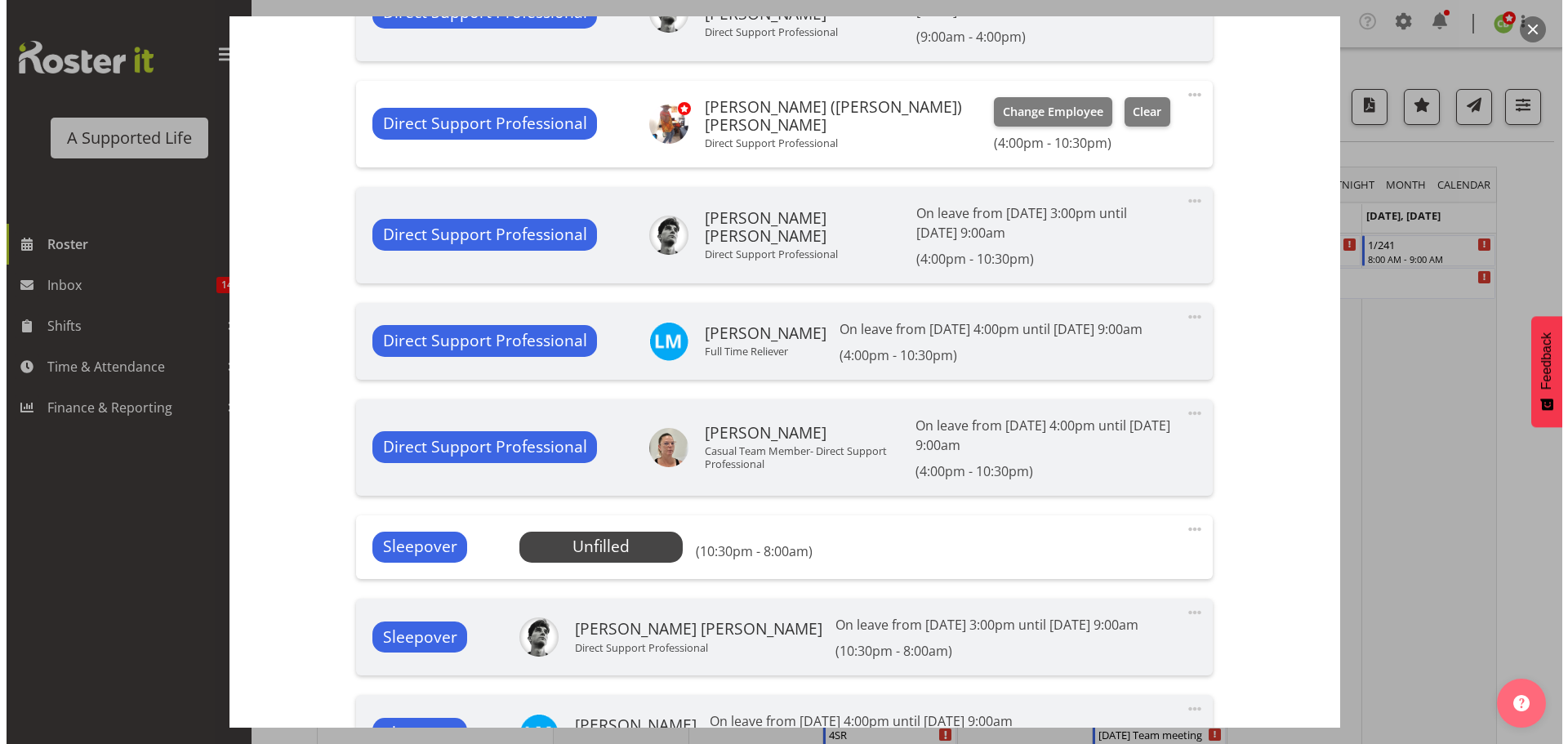
scroll to position [898, 0]
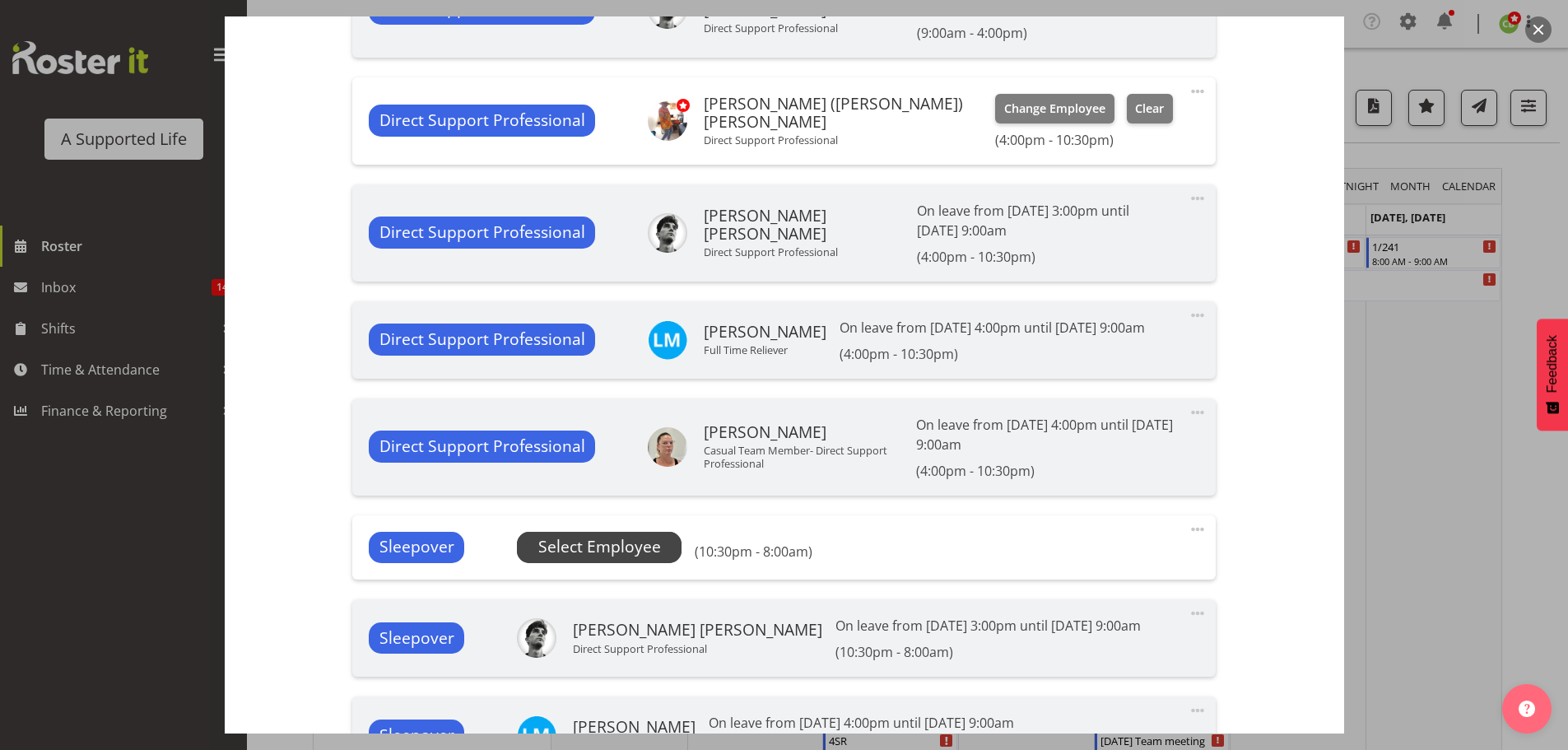
click at [570, 535] on span "Select Employee" at bounding box center [599, 546] width 123 height 24
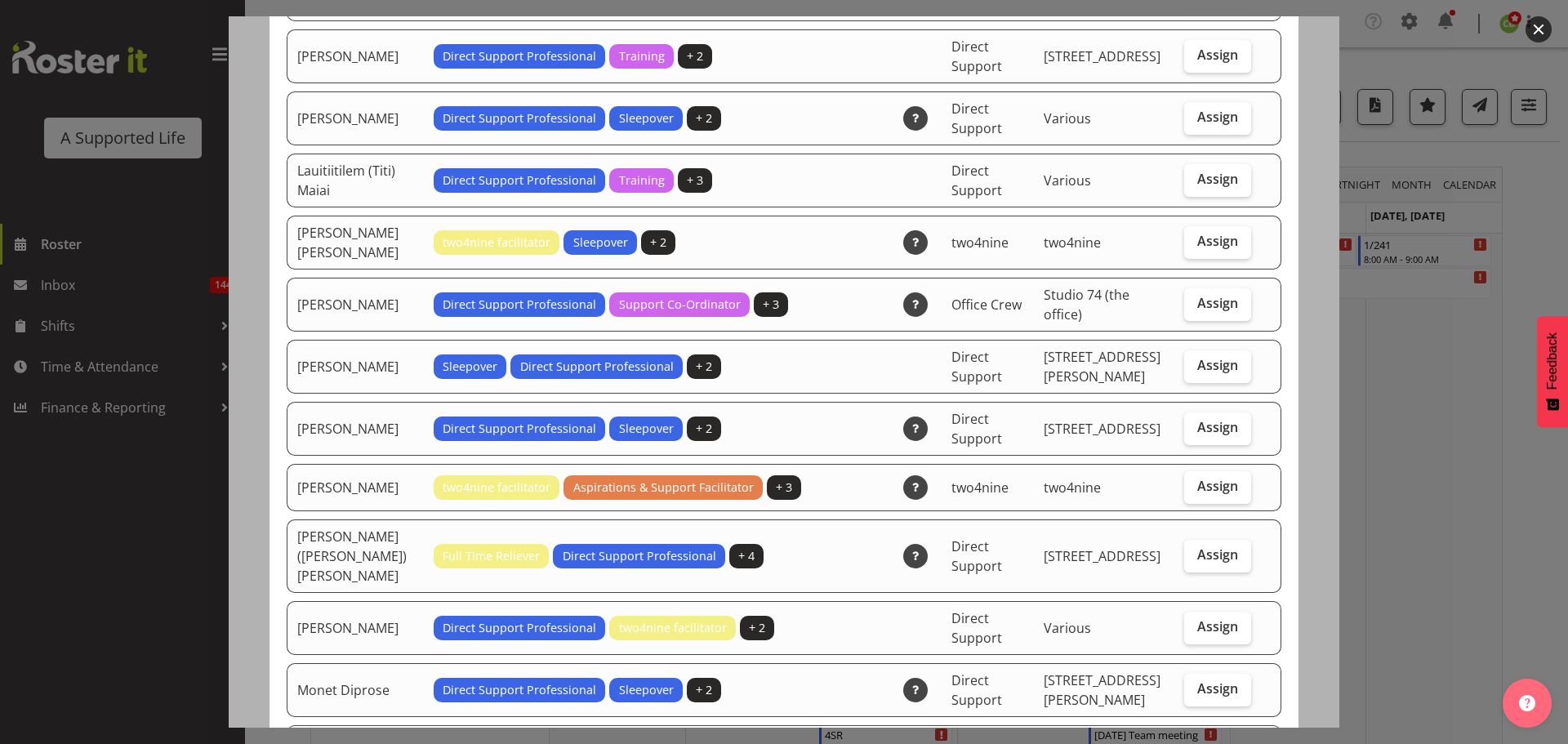
scroll to position [2858, 0]
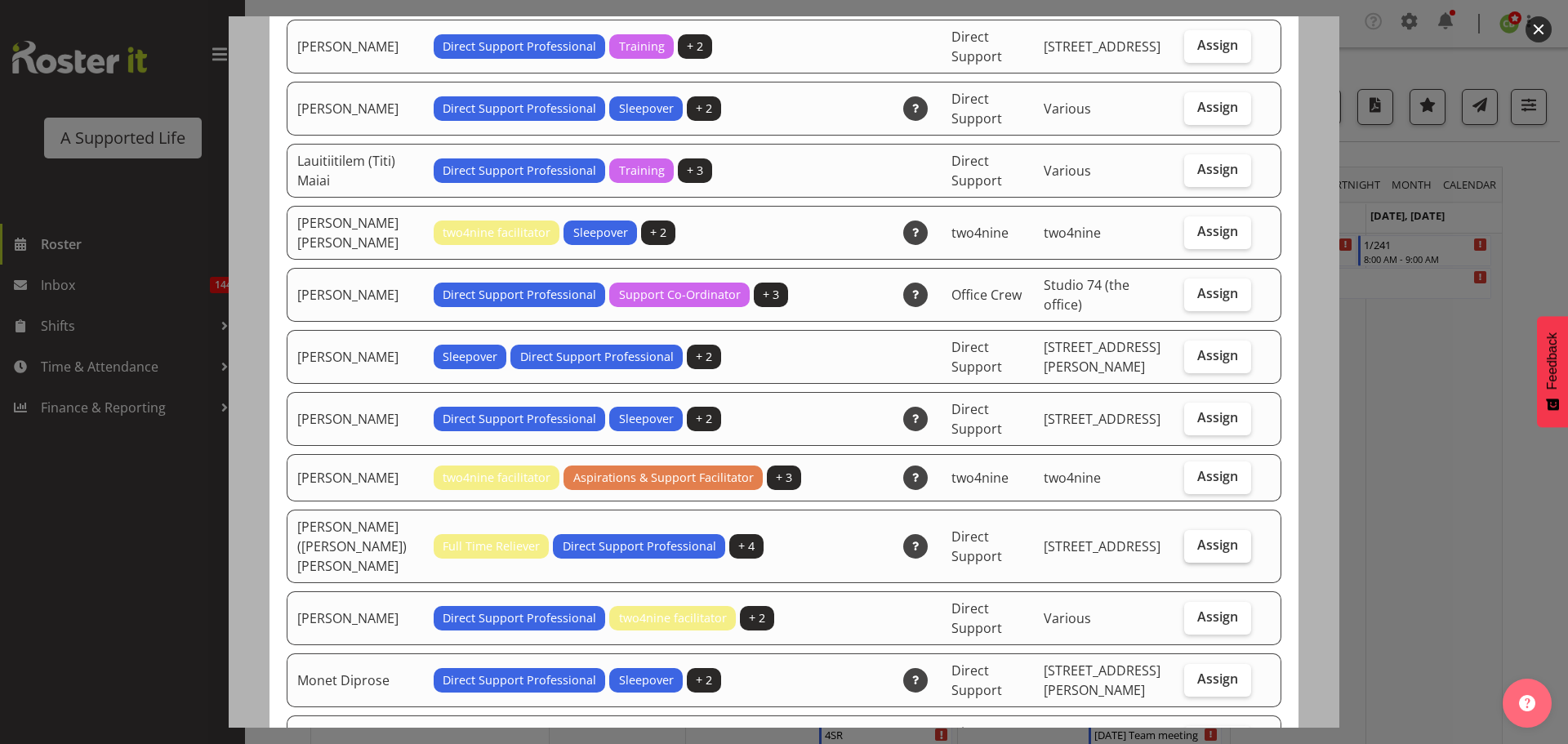
click at [1185, 530] on label "Assign" at bounding box center [1218, 545] width 67 height 32
click at [1185, 540] on input "Assign" at bounding box center [1190, 545] width 11 height 11
checkbox input "true"
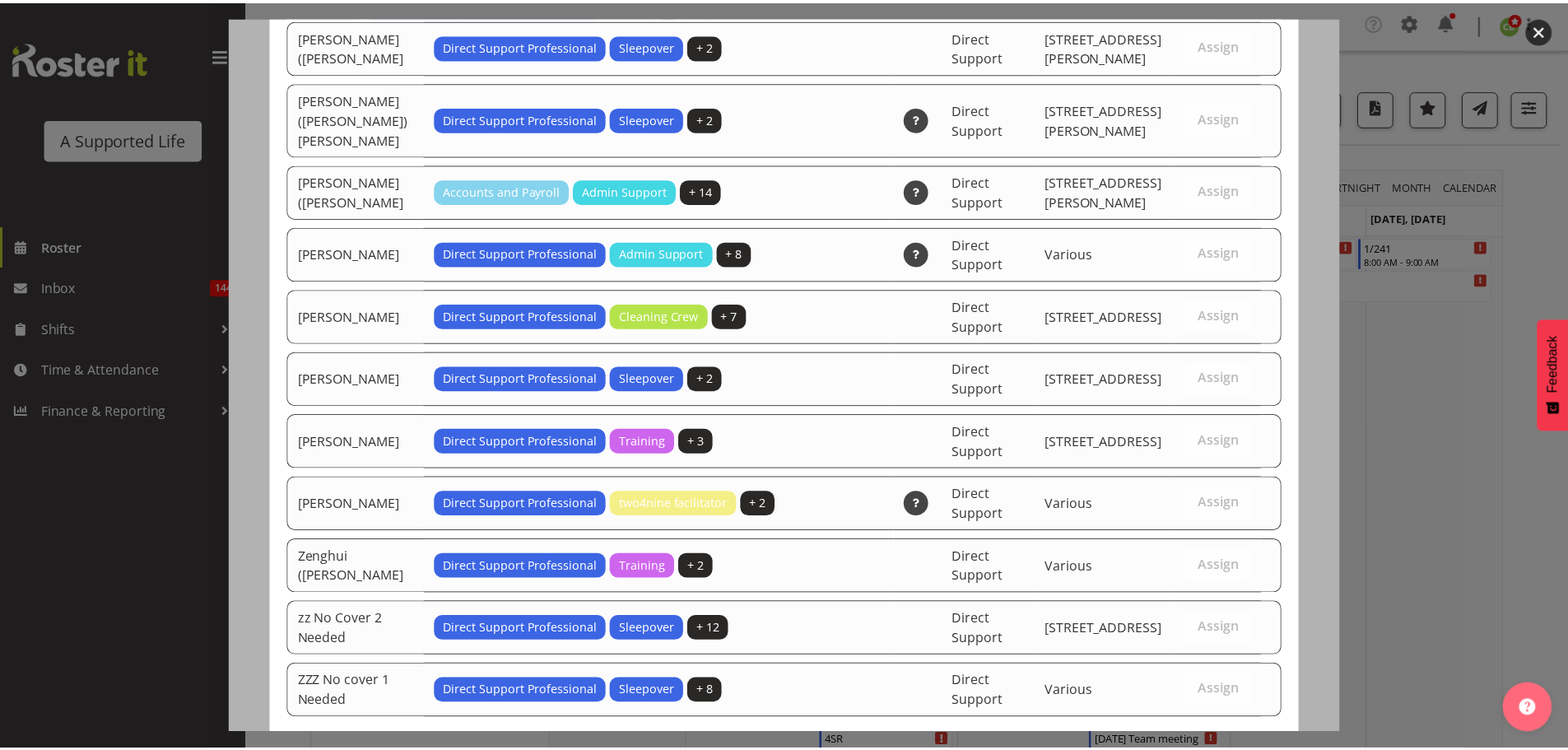
scroll to position [4669, 0]
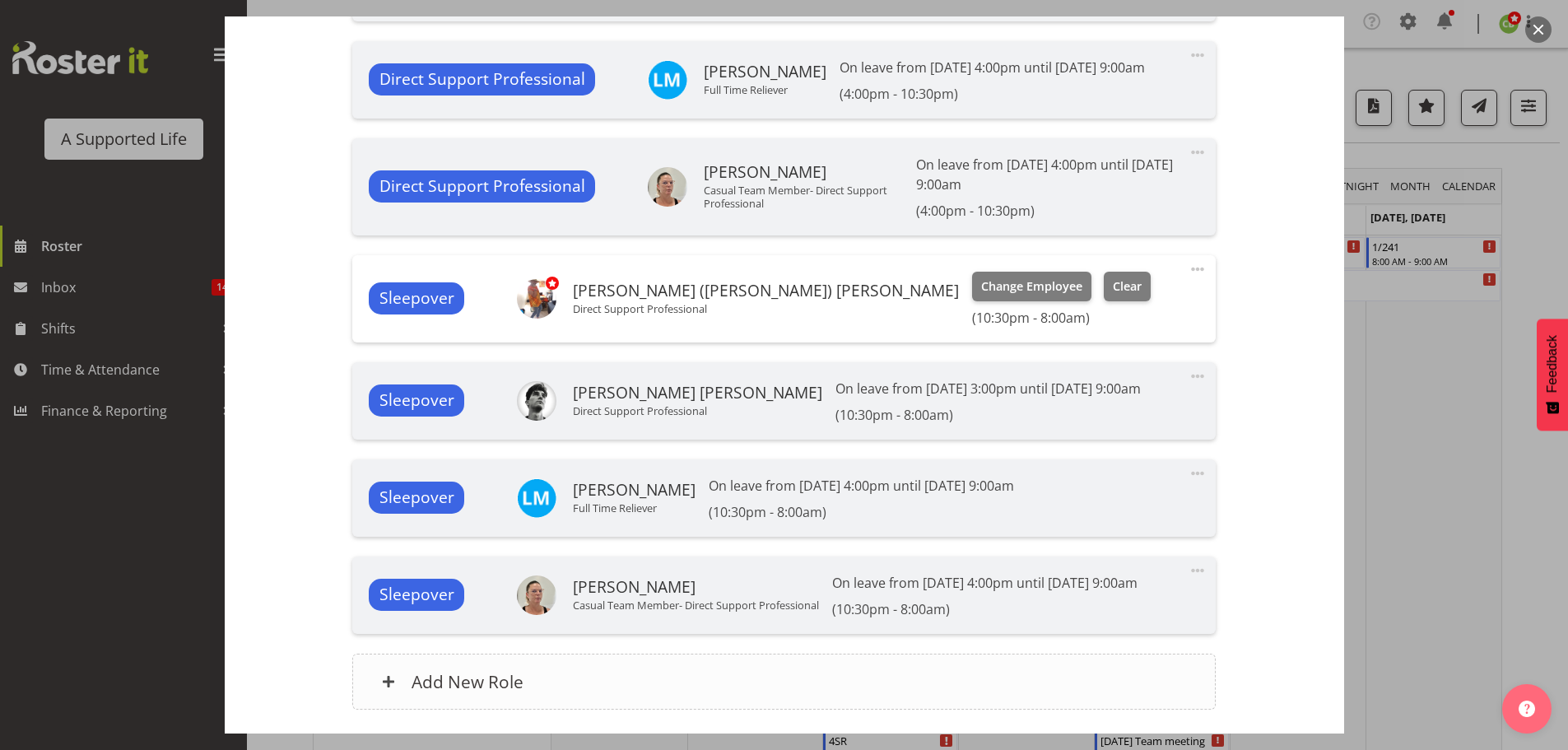
scroll to position [1288, 0]
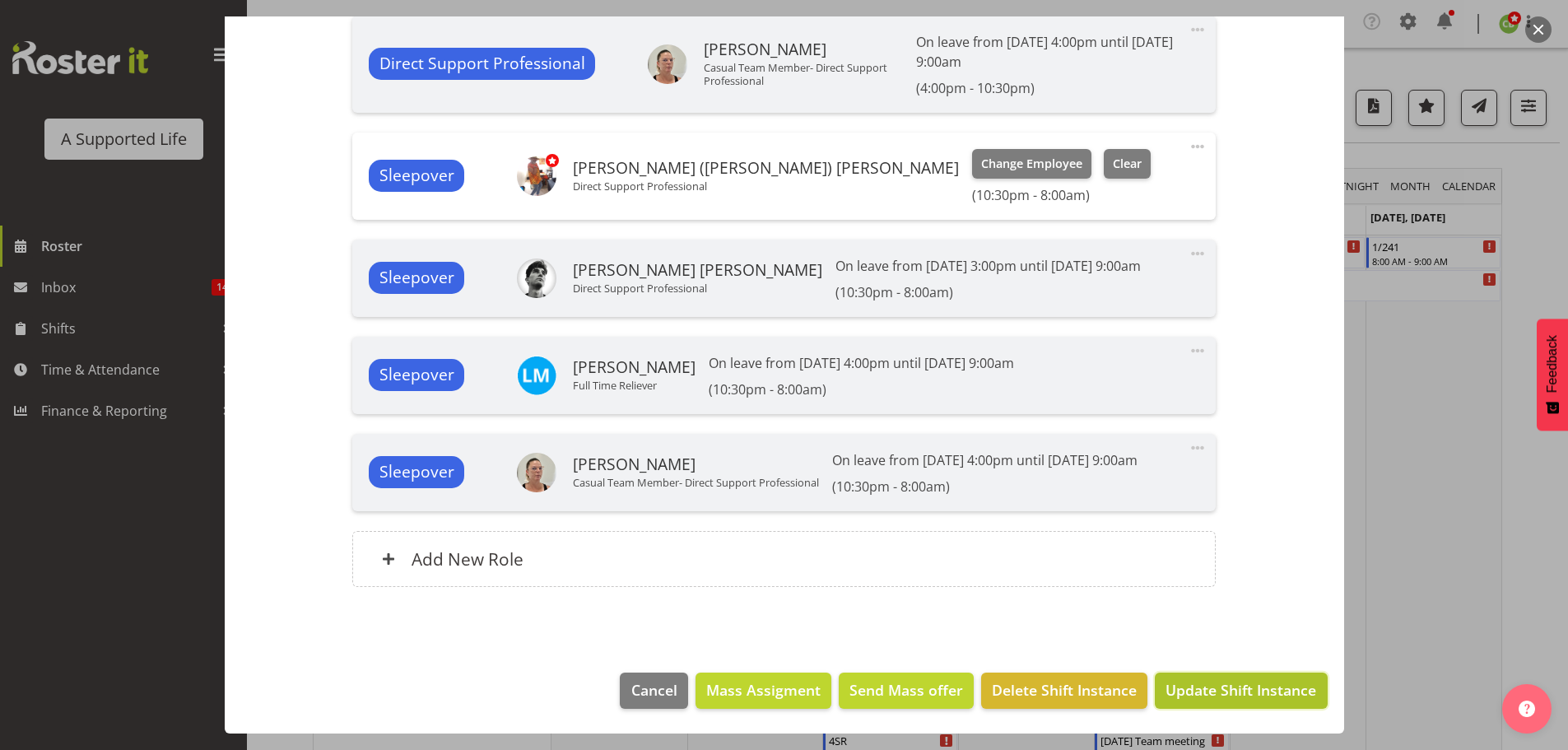
click at [1215, 682] on span "Update Shift Instance" at bounding box center [1240, 690] width 151 height 22
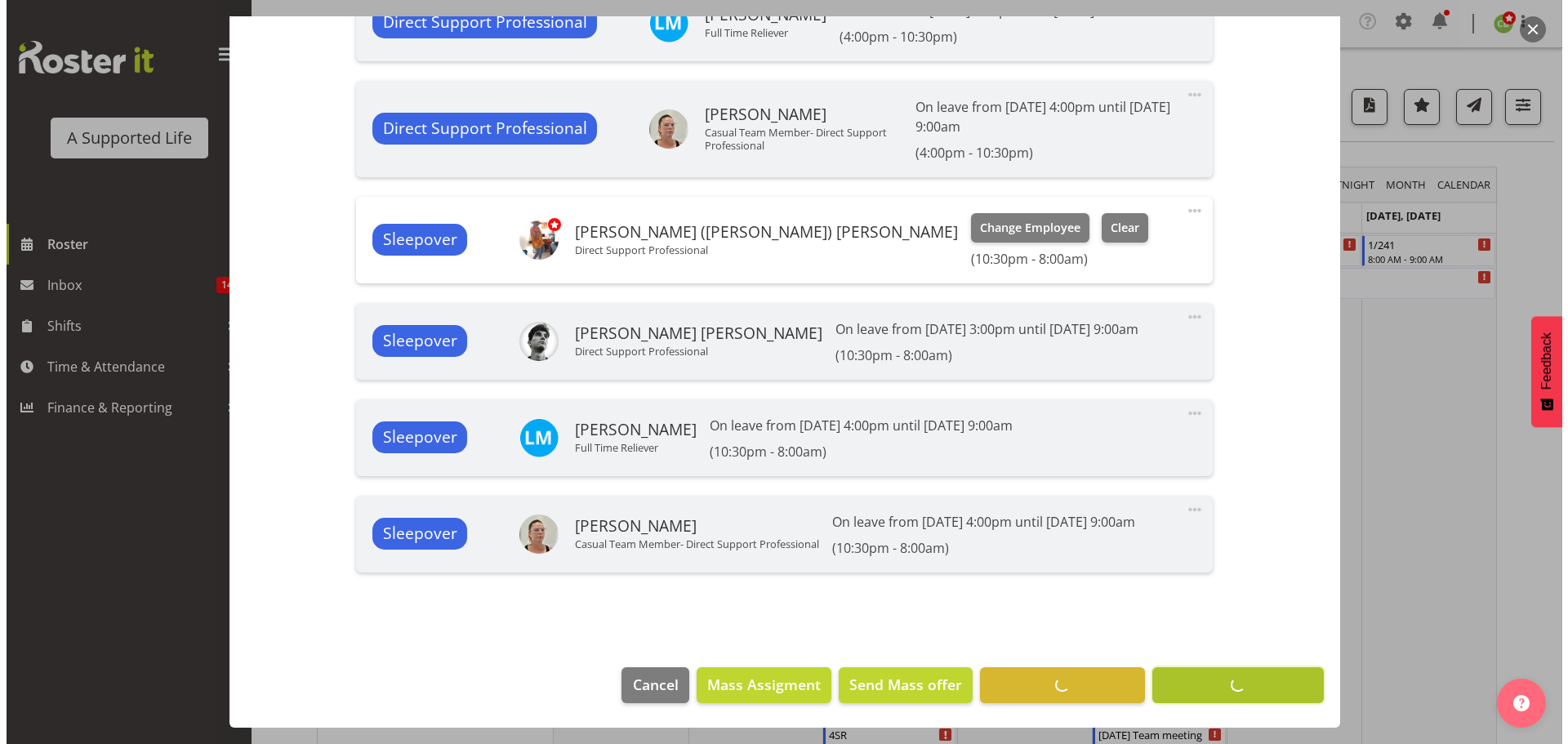
scroll to position [1212, 0]
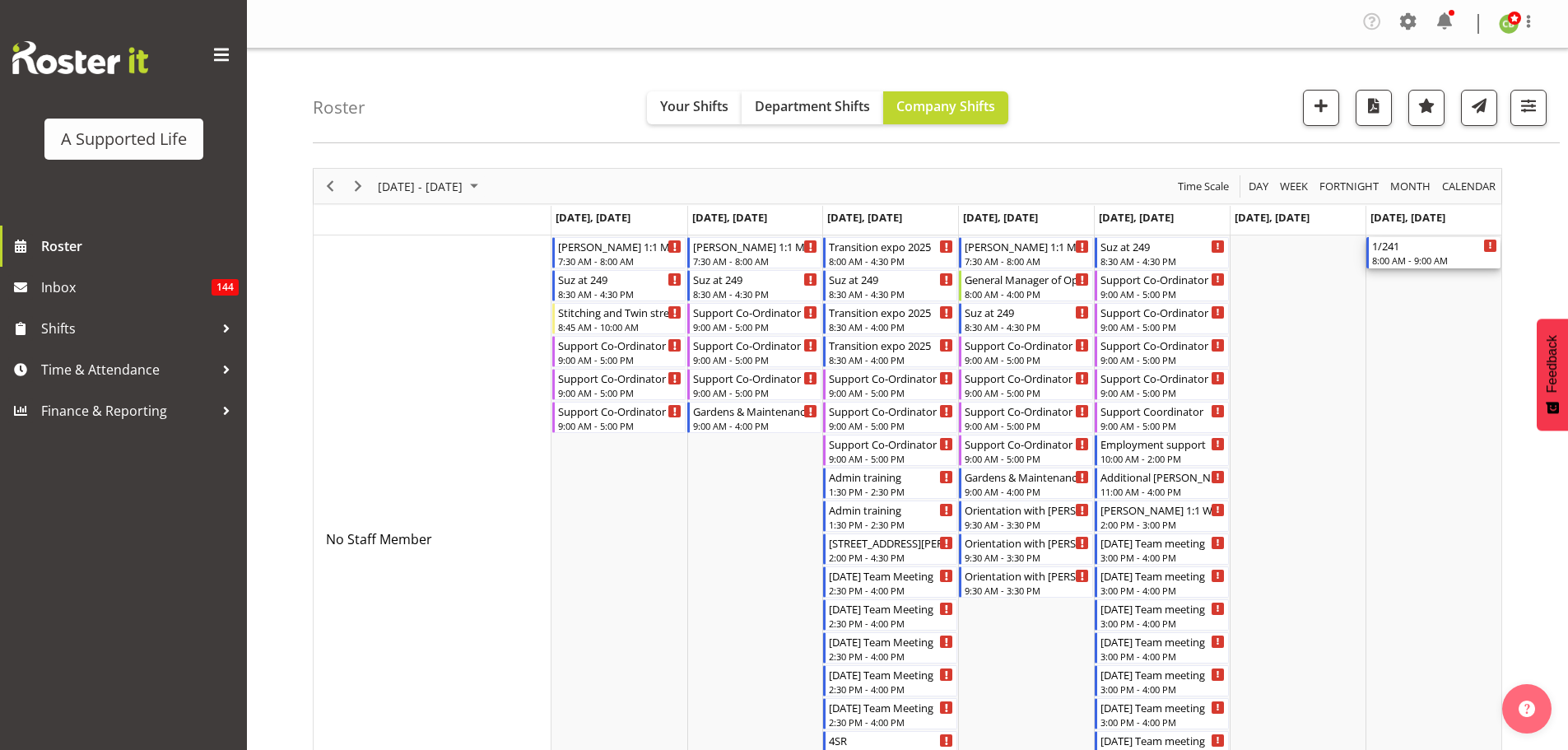
click at [1404, 255] on div "8:00 AM - 9:00 AM" at bounding box center [1435, 260] width 125 height 13
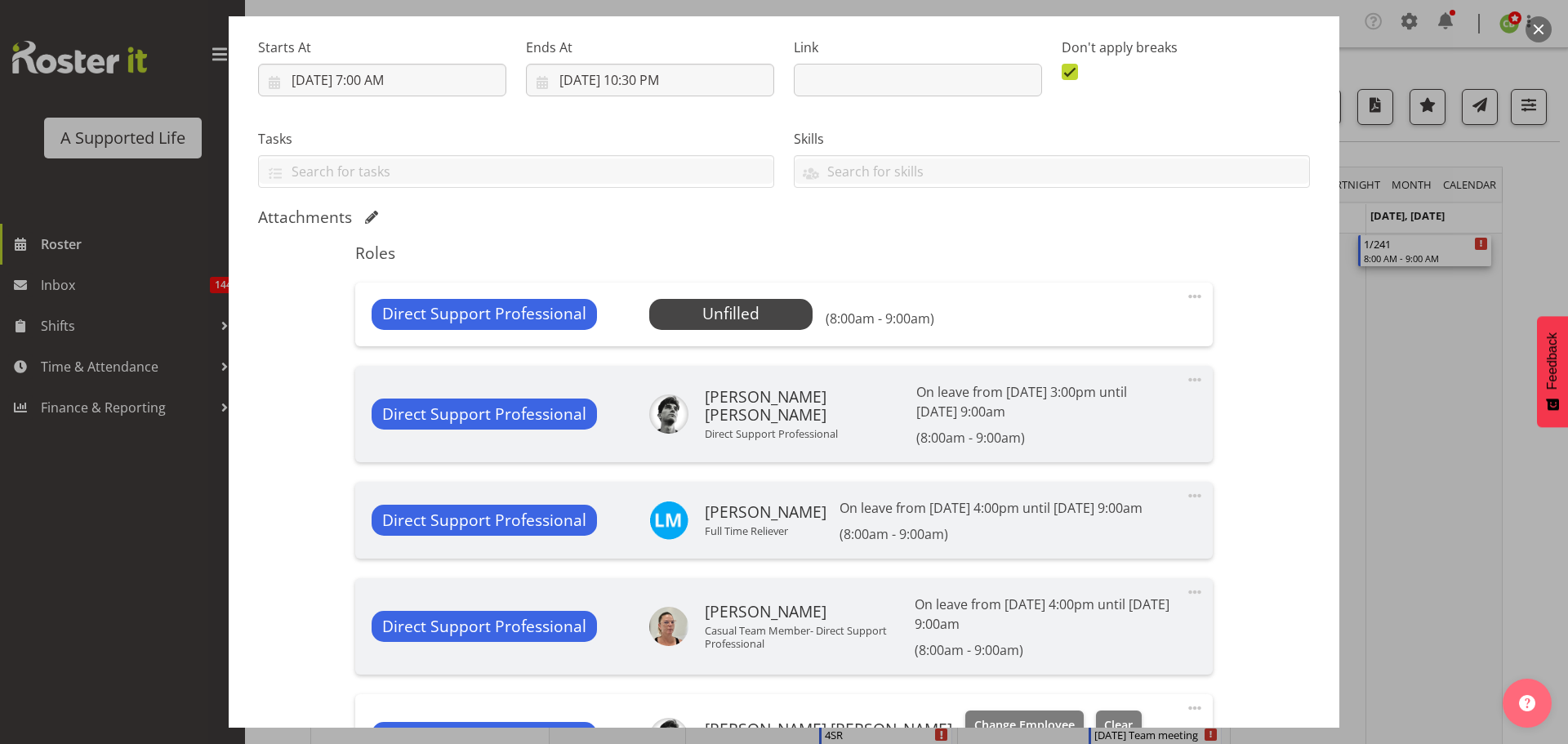
scroll to position [408, 0]
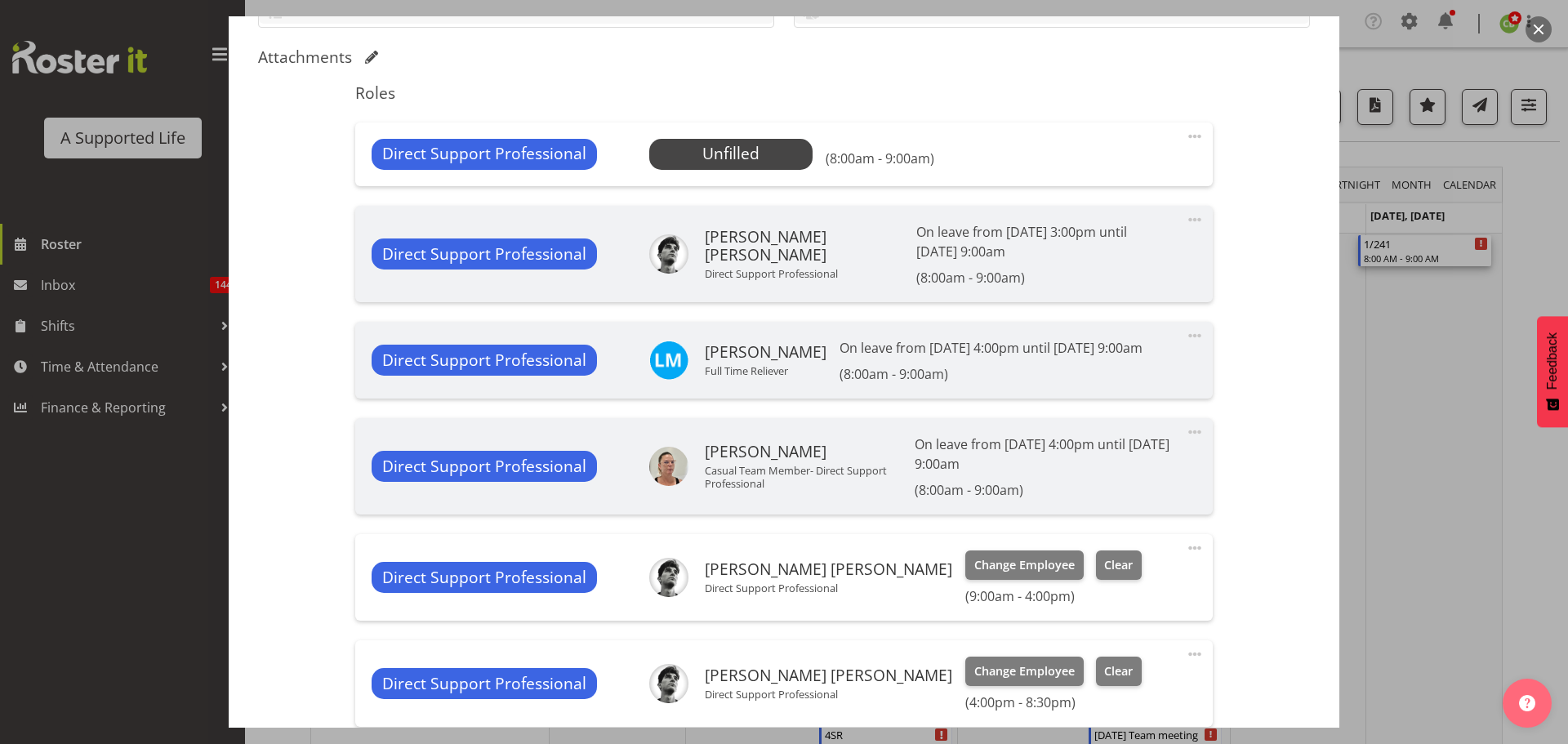
select select "4112"
click at [671, 151] on span "Select Employee" at bounding box center [730, 154] width 122 height 24
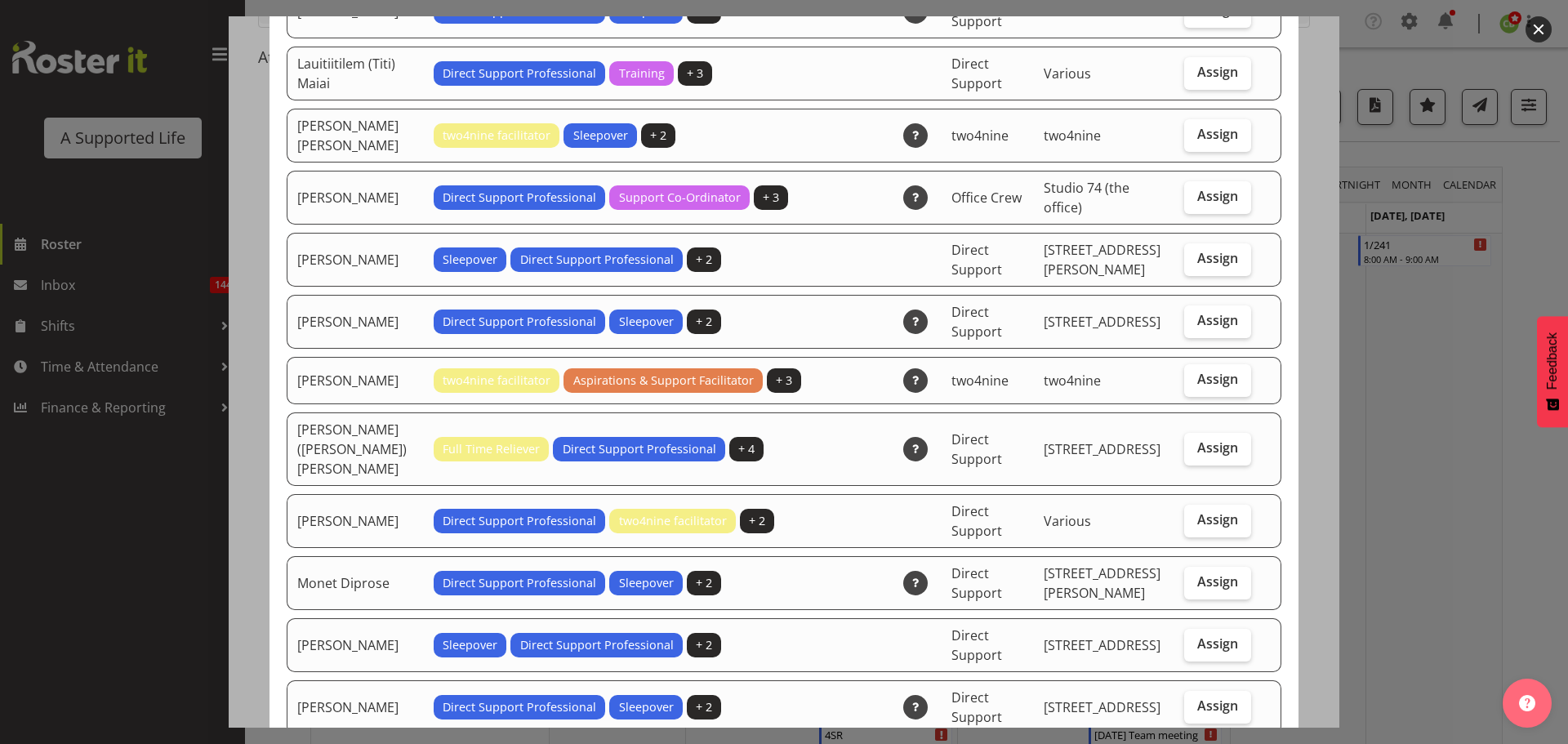
scroll to position [3022, 0]
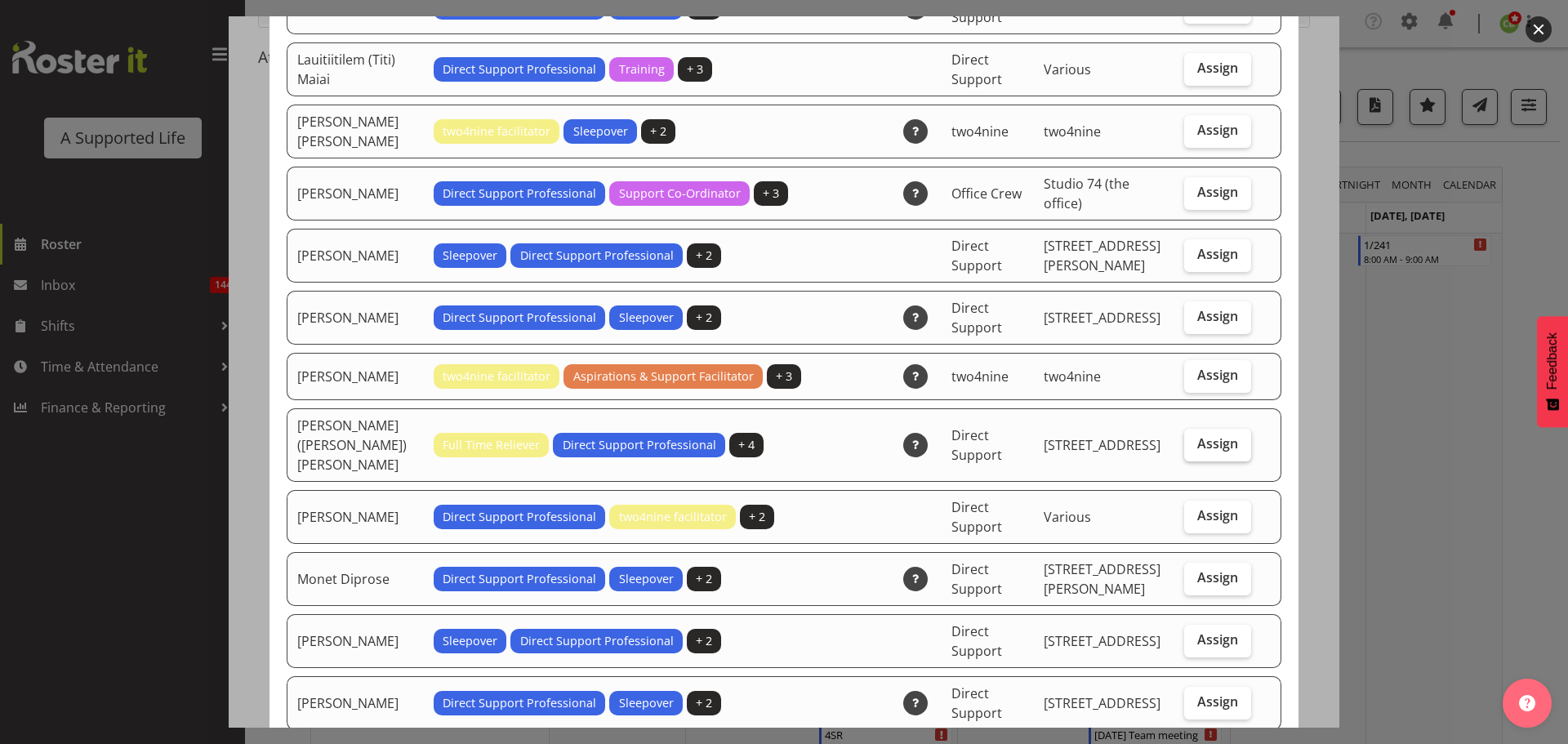
click at [1216, 435] on span "Assign" at bounding box center [1217, 444] width 41 height 17
click at [1195, 439] on input "Assign" at bounding box center [1190, 444] width 11 height 11
checkbox input "true"
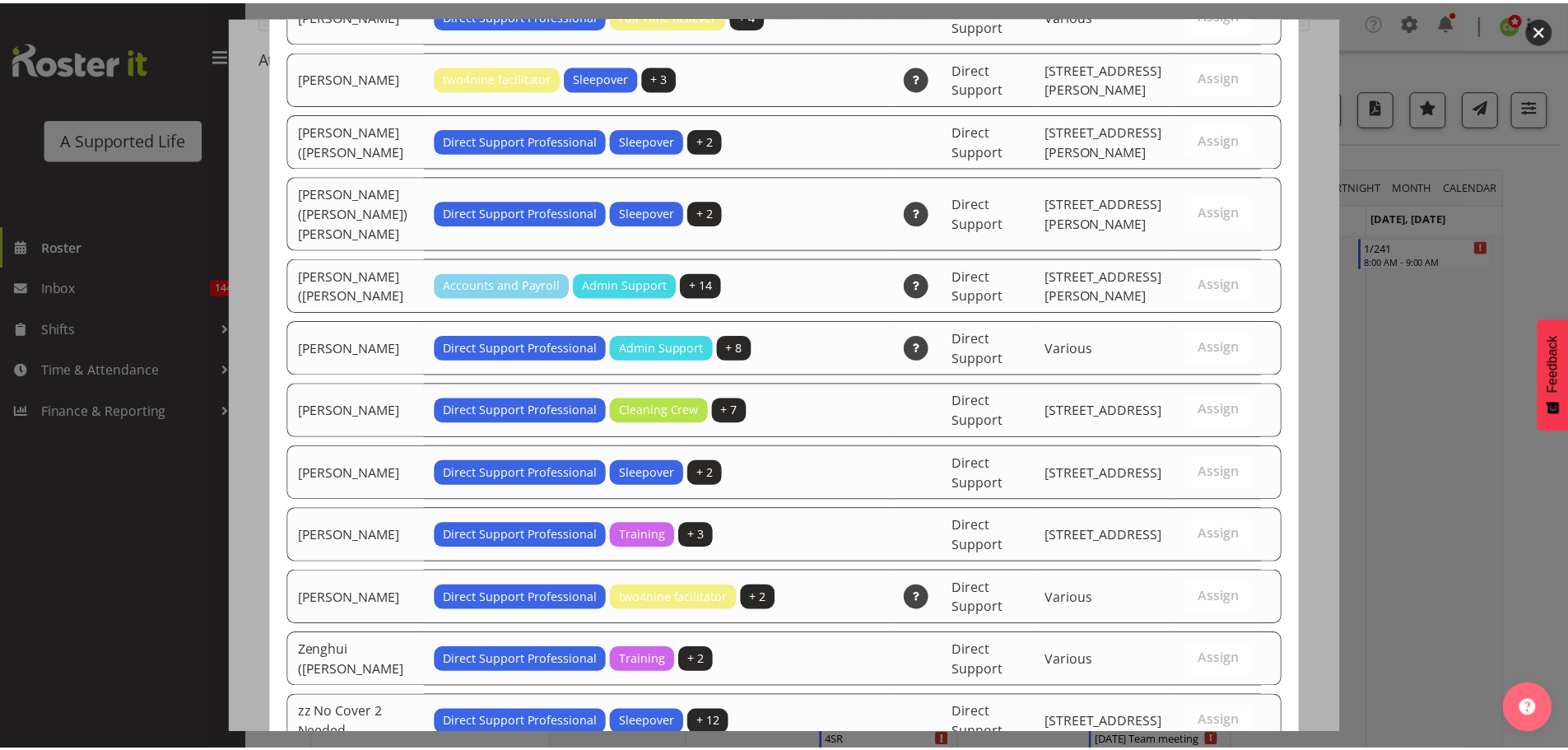
scroll to position [4731, 0]
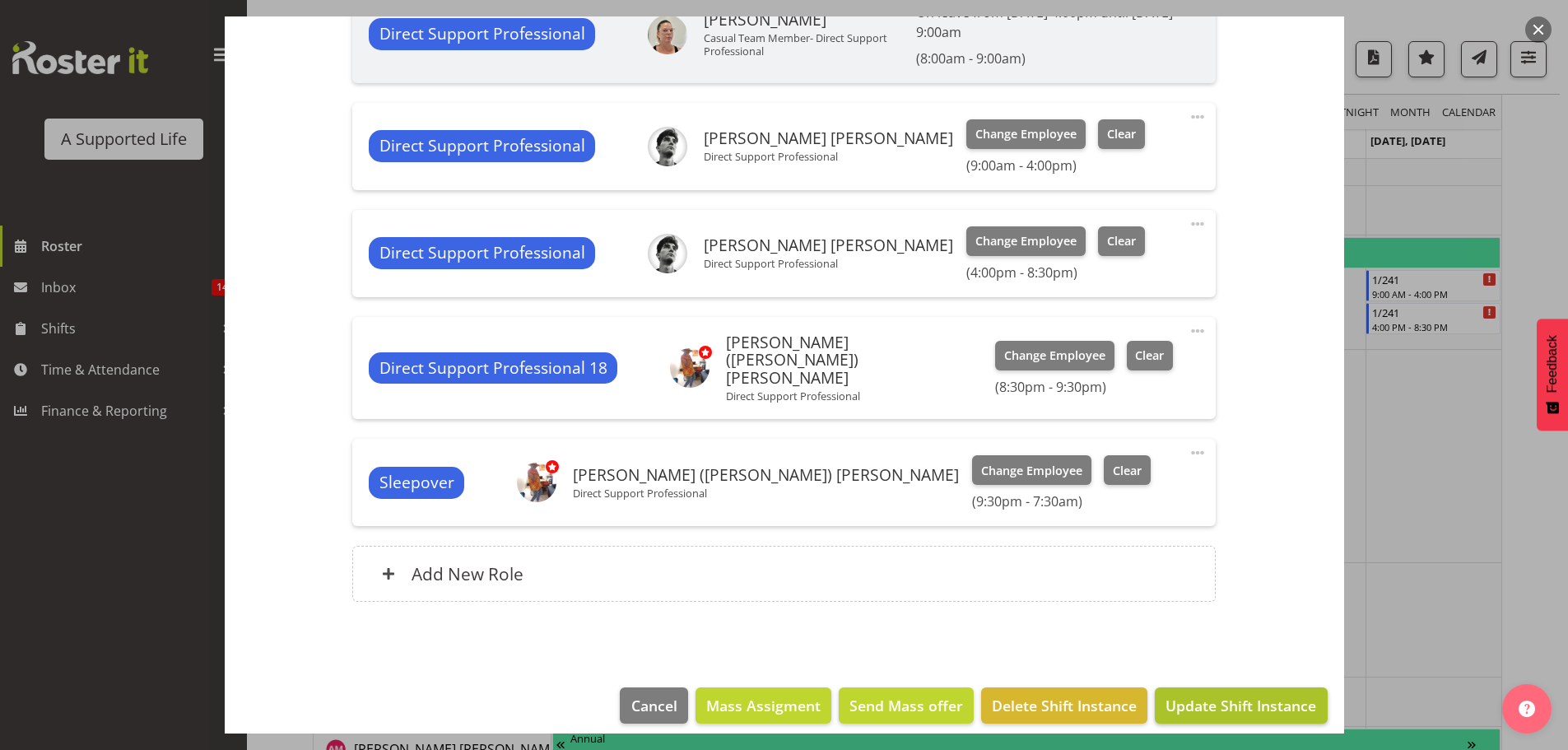
scroll to position [658, 0]
click at [1223, 695] on span "Update Shift Instance" at bounding box center [1240, 706] width 151 height 22
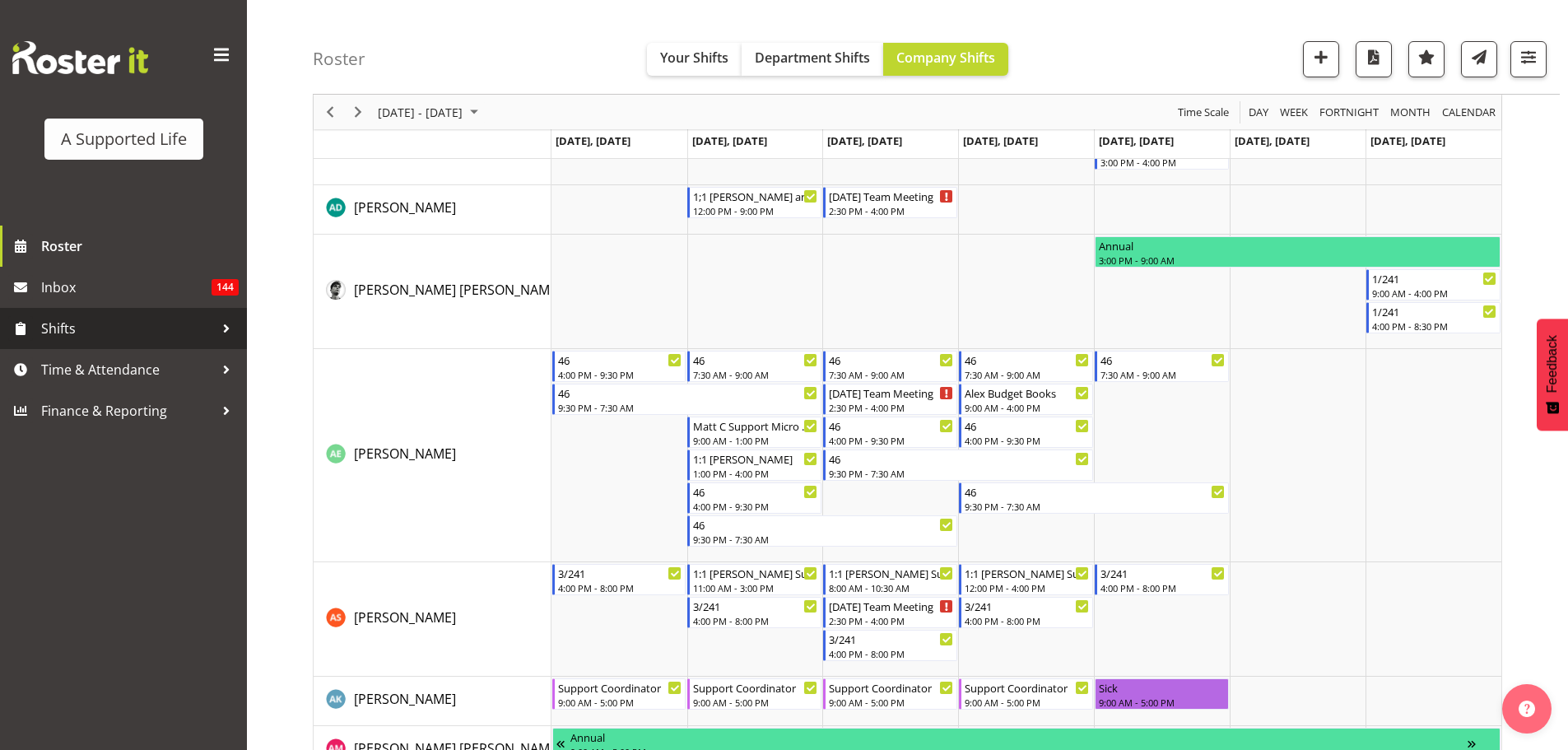
scroll to position [1642, 0]
